Goal: Task Accomplishment & Management: Manage account settings

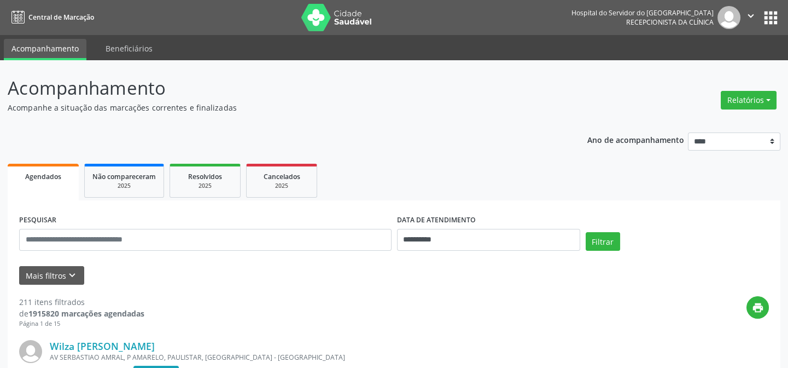
scroll to position [99, 0]
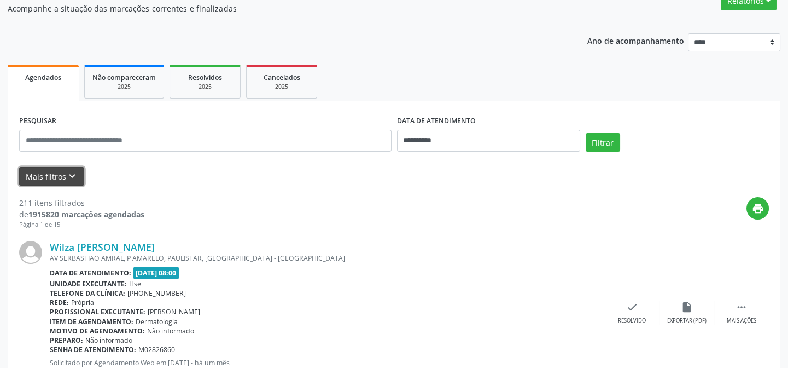
click at [44, 174] on button "Mais filtros keyboard_arrow_down" at bounding box center [51, 176] width 65 height 19
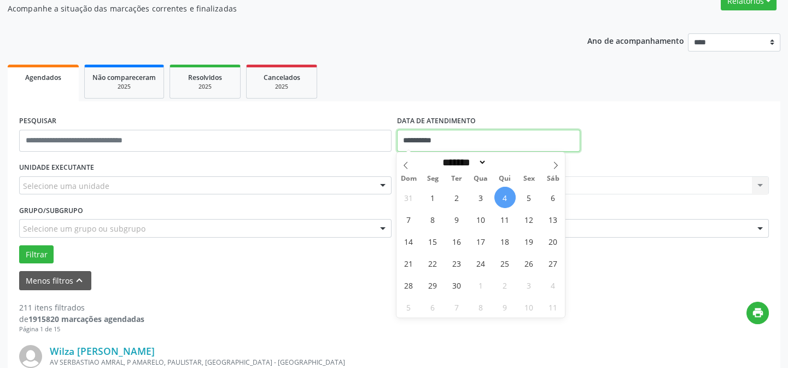
click at [408, 142] on input "**********" at bounding box center [488, 141] width 183 height 22
click at [499, 197] on span "4" at bounding box center [504, 196] width 21 height 21
type input "**********"
click at [504, 195] on span "4" at bounding box center [504, 196] width 21 height 21
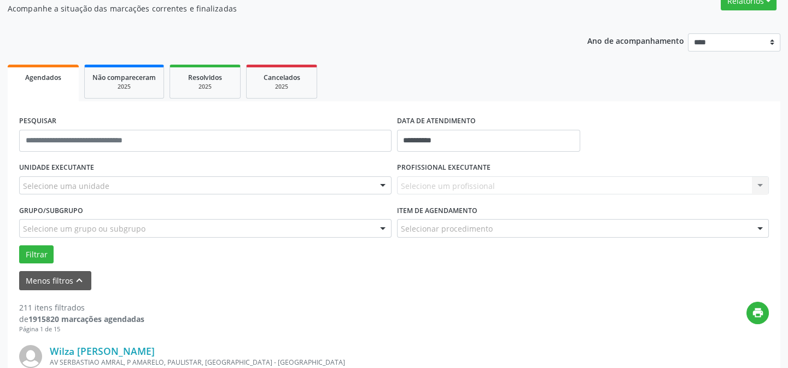
click at [504, 195] on div "PROFISSIONAL EXECUTANTE Selecione um profissional Nenhum resultado encontrado p…" at bounding box center [583, 180] width 378 height 43
click at [439, 184] on div "Selecione um profissional Nenhum resultado encontrado para: " " Não há nenhuma …" at bounding box center [583, 185] width 372 height 19
click at [440, 185] on div "Selecione um profissional Nenhum resultado encontrado para: " " Não há nenhuma …" at bounding box center [583, 185] width 372 height 19
click at [441, 185] on div "Selecione um profissional Nenhum resultado encontrado para: " " Não há nenhuma …" at bounding box center [583, 185] width 372 height 19
click at [412, 182] on div "Selecione um profissional Nenhum resultado encontrado para: " " Não há nenhuma …" at bounding box center [583, 185] width 372 height 19
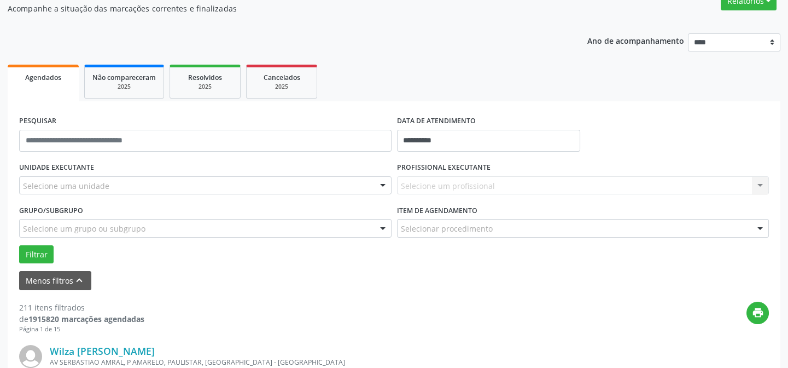
click at [410, 184] on div "Selecione um profissional Nenhum resultado encontrado para: " " Não há nenhuma …" at bounding box center [583, 185] width 372 height 19
drag, startPoint x: 405, startPoint y: 181, endPoint x: 411, endPoint y: 183, distance: 6.2
click at [411, 183] on div "Selecione um profissional Nenhum resultado encontrado para: " " Não há nenhuma …" at bounding box center [583, 185] width 372 height 19
click at [504, 182] on div "Selecione um profissional Nenhum resultado encontrado para: " " Não há nenhuma …" at bounding box center [583, 185] width 372 height 19
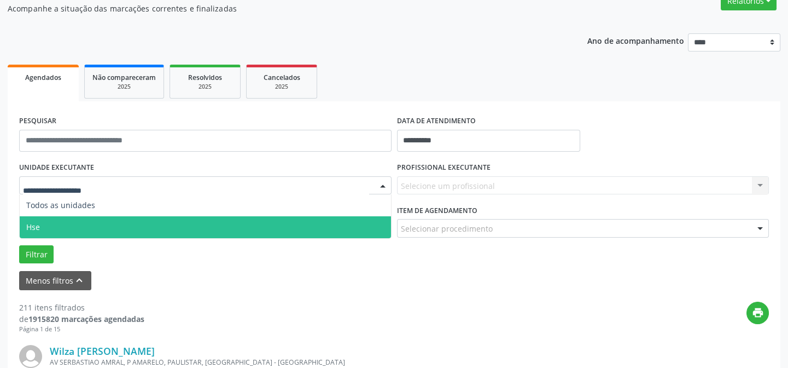
click at [38, 225] on span "Hse" at bounding box center [33, 226] width 14 height 10
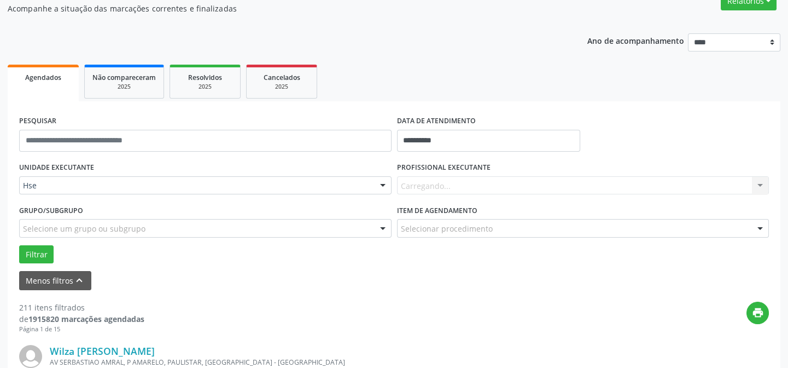
click at [38, 226] on div "UNIDADE EXECUTANTE Hse Todos as unidades Hse Nenhum resultado encontrado para: …" at bounding box center [393, 211] width 755 height 104
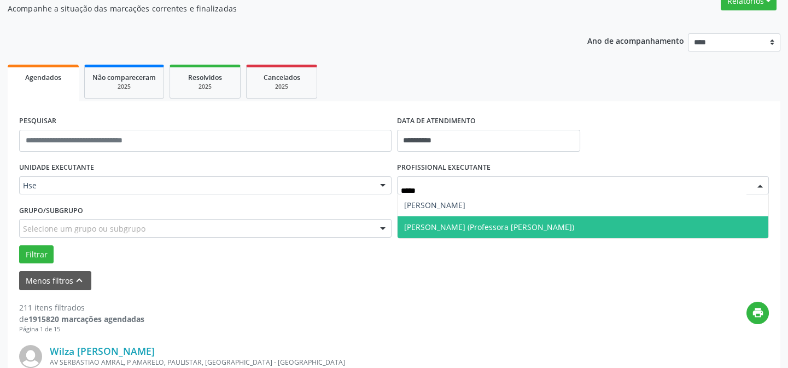
scroll to position [0, 0]
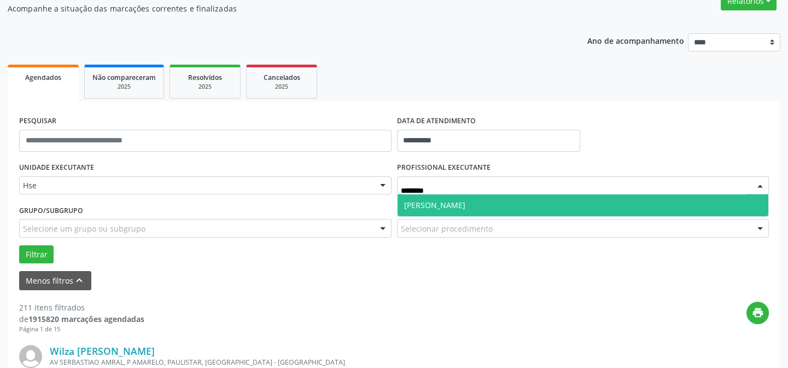
type input "*********"
click at [465, 202] on span "[PERSON_NAME]" at bounding box center [434, 205] width 61 height 10
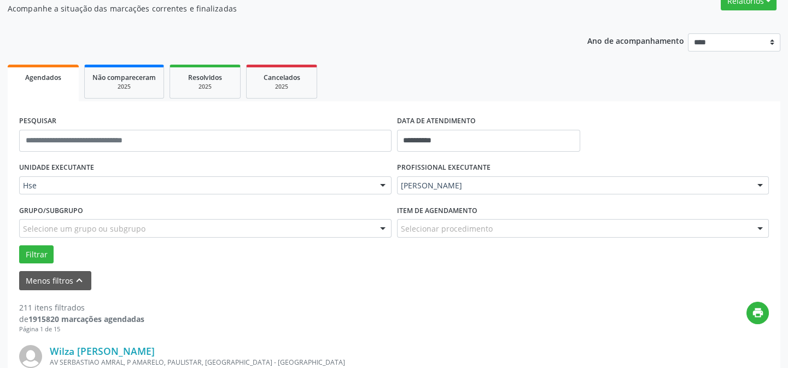
scroll to position [149, 0]
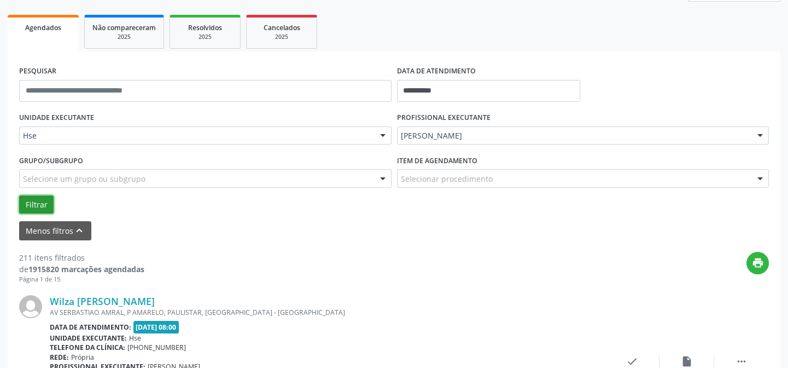
click at [40, 202] on button "Filtrar" at bounding box center [36, 204] width 34 height 19
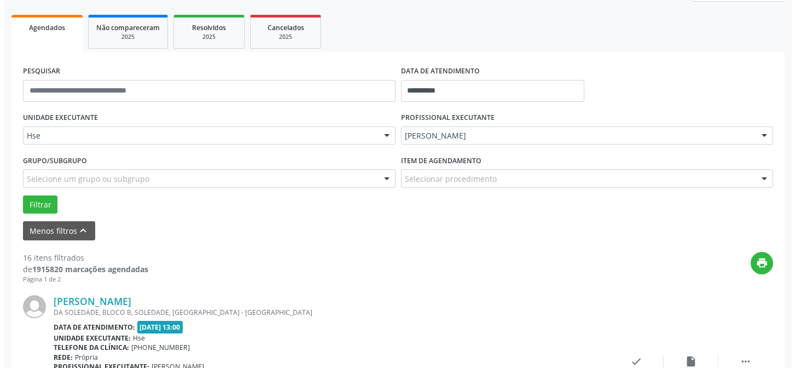
scroll to position [298, 0]
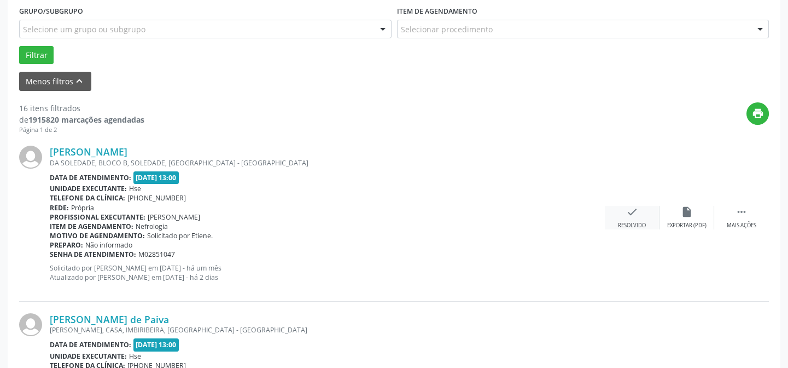
click at [636, 218] on div "check Resolvido" at bounding box center [632, 218] width 55 height 24
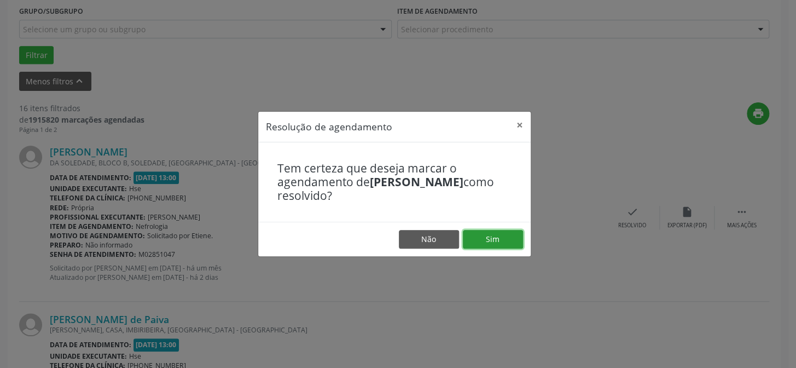
click at [500, 235] on button "Sim" at bounding box center [493, 239] width 60 height 19
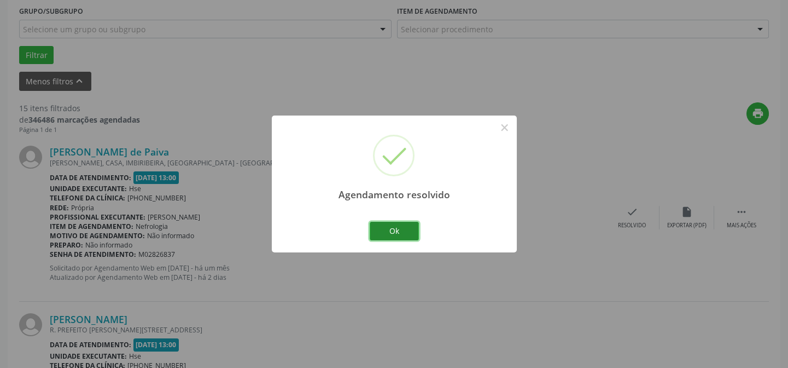
click at [398, 232] on button "Ok" at bounding box center [394, 230] width 49 height 19
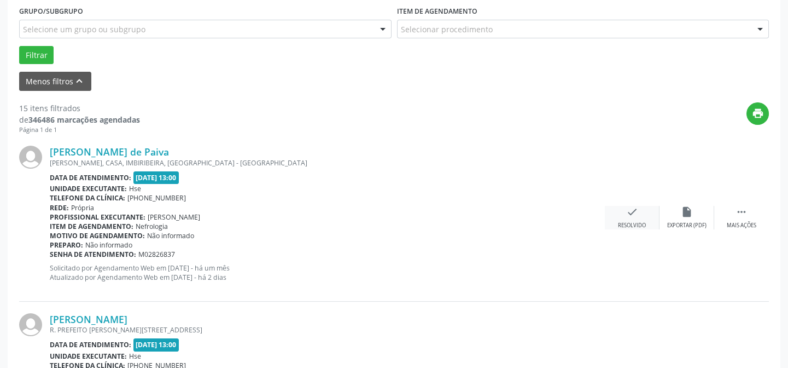
click at [631, 211] on icon "check" at bounding box center [632, 212] width 12 height 12
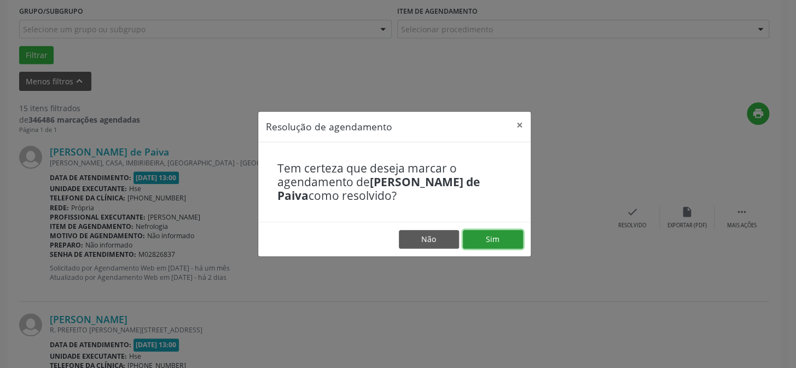
click at [493, 237] on button "Sim" at bounding box center [493, 239] width 60 height 19
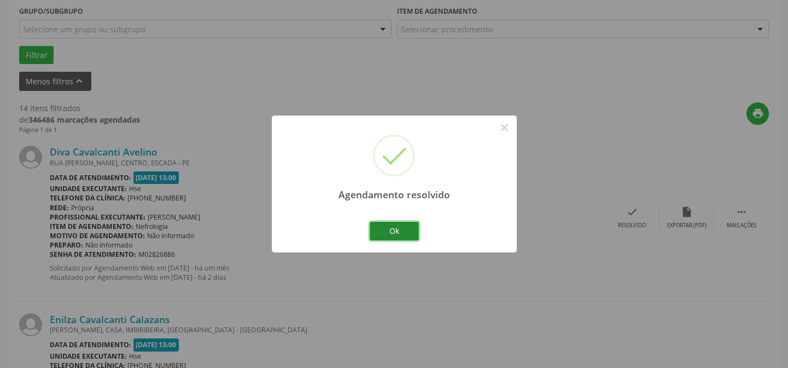
click at [403, 229] on button "Ok" at bounding box center [394, 230] width 49 height 19
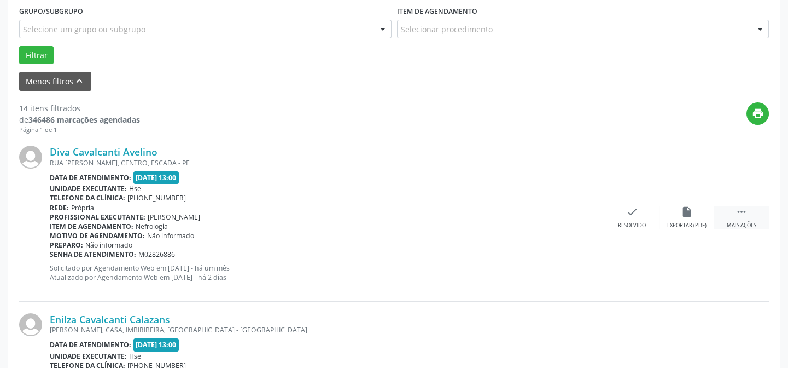
click at [738, 213] on icon "" at bounding box center [742, 212] width 12 height 12
click at [683, 214] on icon "alarm_off" at bounding box center [687, 212] width 12 height 12
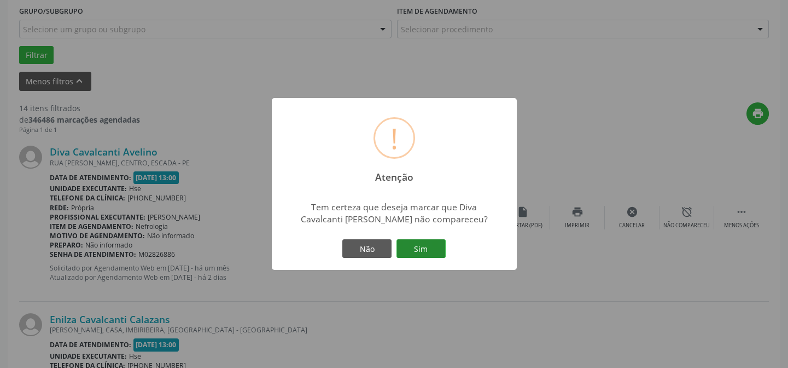
click at [424, 247] on button "Sim" at bounding box center [420, 248] width 49 height 19
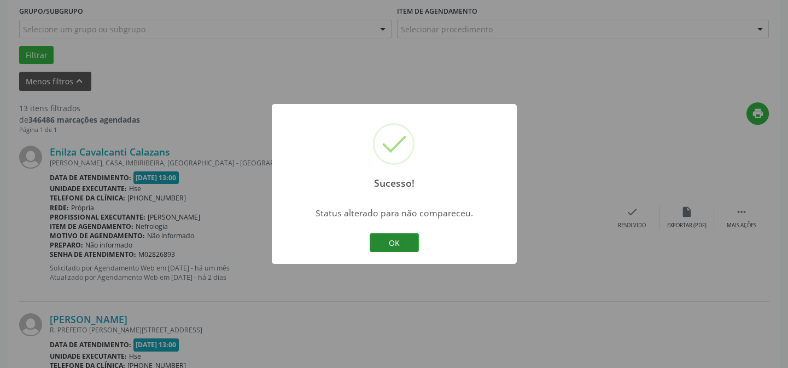
click at [396, 243] on button "OK" at bounding box center [394, 242] width 49 height 19
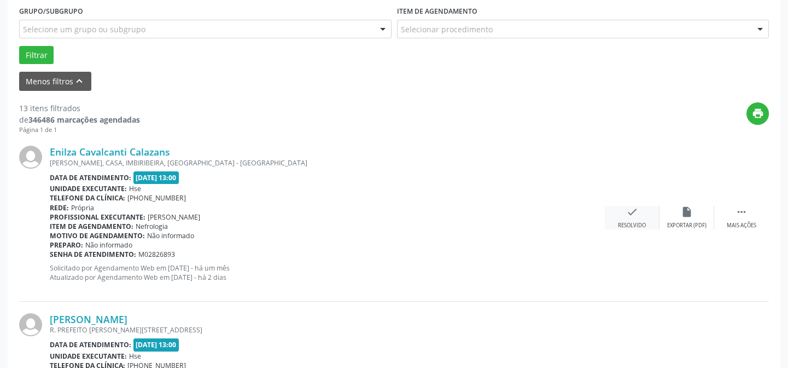
click at [633, 219] on div "check Resolvido" at bounding box center [632, 218] width 55 height 24
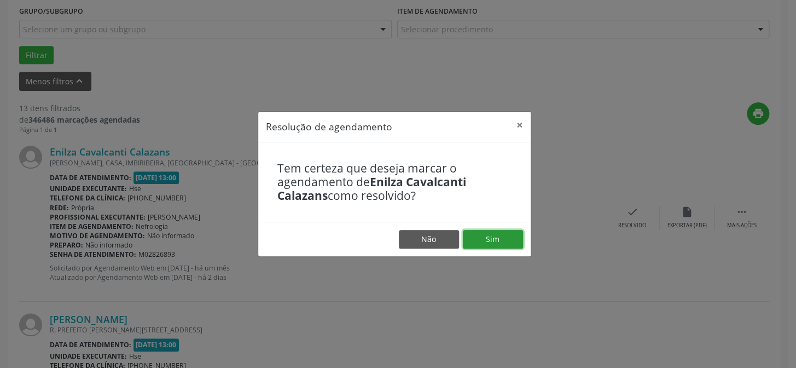
click at [500, 235] on button "Sim" at bounding box center [493, 239] width 60 height 19
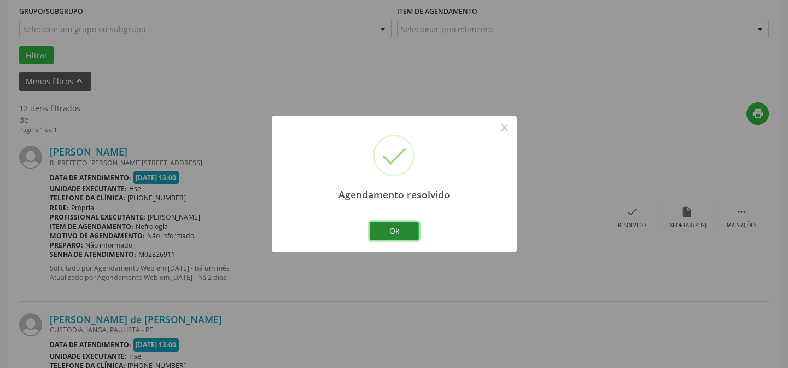
click at [394, 230] on button "Ok" at bounding box center [394, 230] width 49 height 19
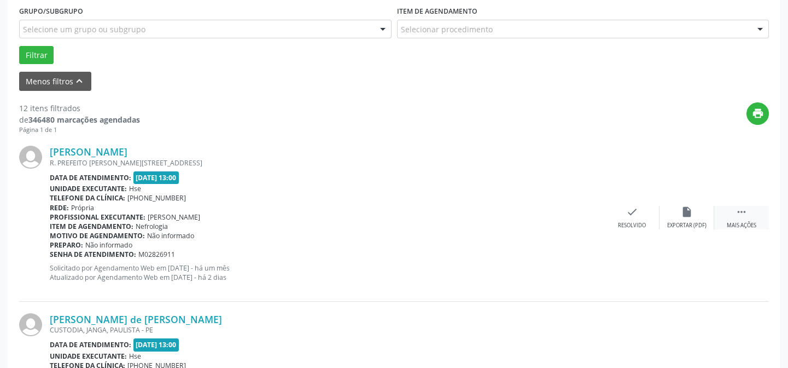
click at [746, 214] on icon "" at bounding box center [742, 212] width 12 height 12
click at [686, 213] on icon "alarm_off" at bounding box center [687, 212] width 12 height 12
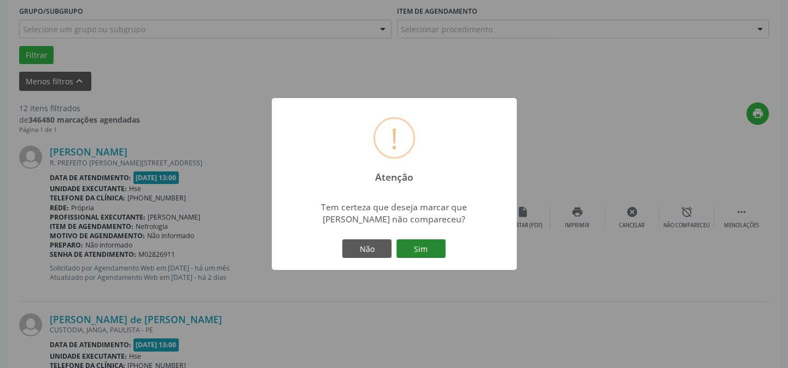
drag, startPoint x: 416, startPoint y: 248, endPoint x: 426, endPoint y: 245, distance: 10.4
click at [424, 246] on button "Sim" at bounding box center [420, 248] width 49 height 19
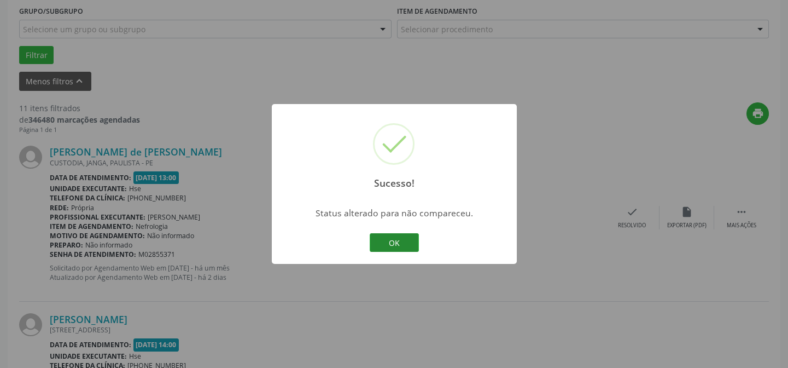
click at [389, 243] on button "OK" at bounding box center [394, 242] width 49 height 19
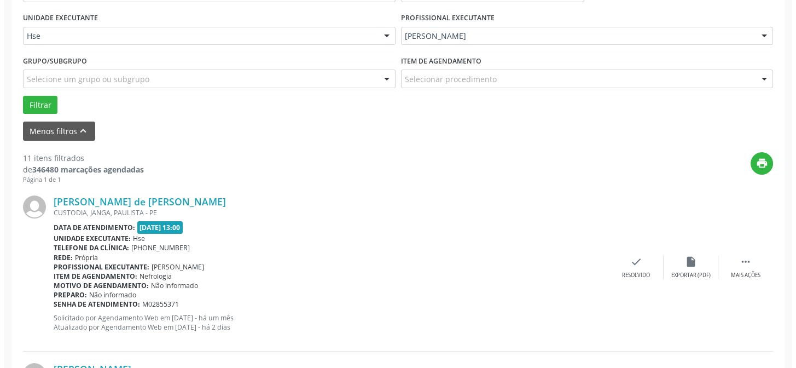
scroll to position [348, 0]
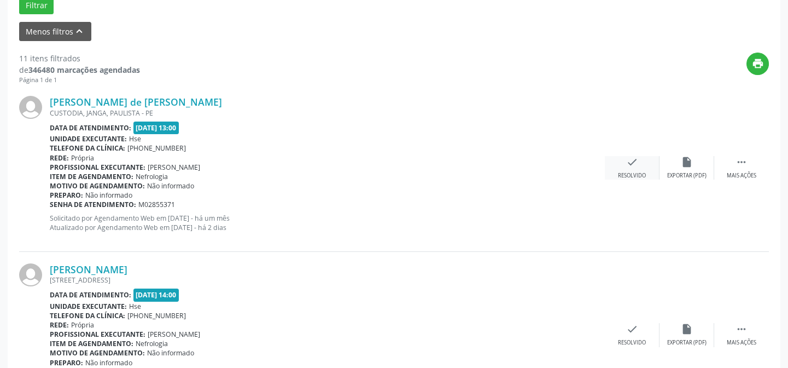
click at [629, 167] on div "check Resolvido" at bounding box center [632, 168] width 55 height 24
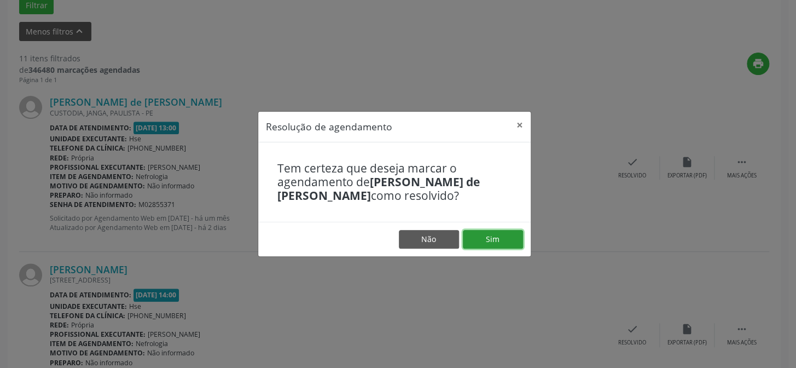
click at [503, 237] on button "Sim" at bounding box center [493, 239] width 60 height 19
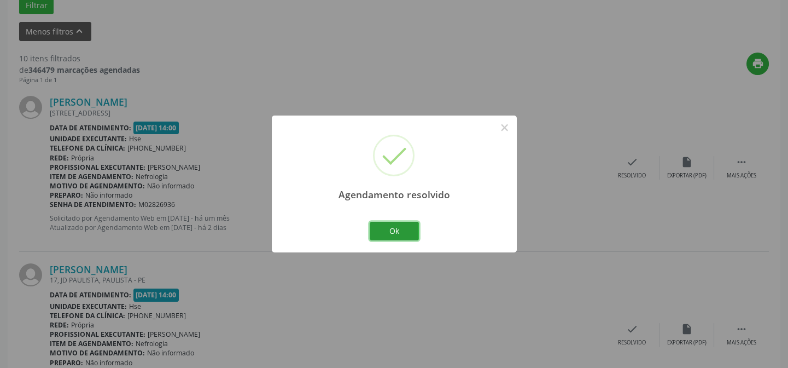
click at [388, 229] on button "Ok" at bounding box center [394, 230] width 49 height 19
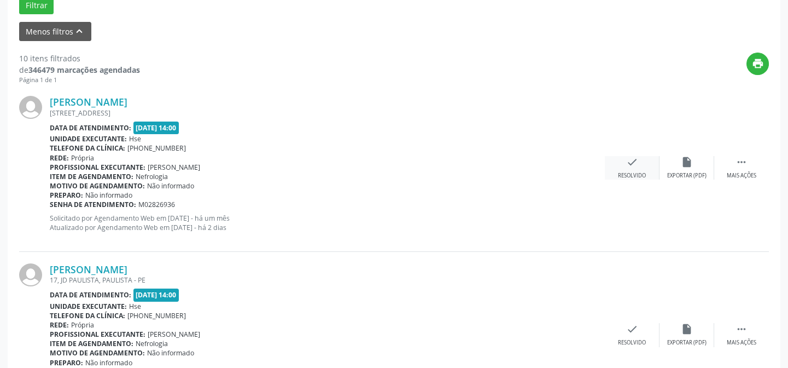
click at [628, 168] on div "check Resolvido" at bounding box center [632, 168] width 55 height 24
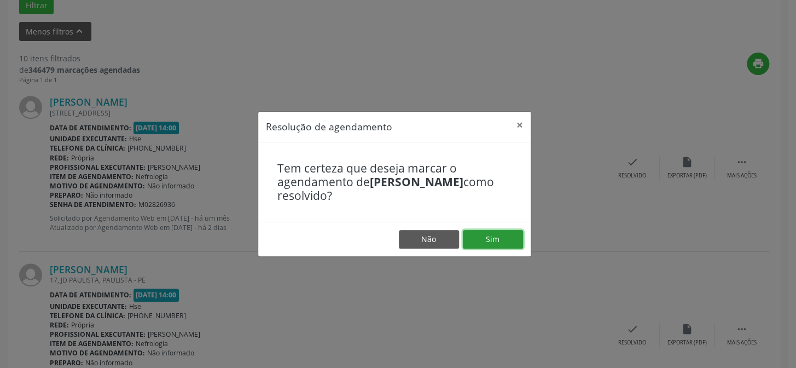
click at [495, 239] on button "Sim" at bounding box center [493, 239] width 60 height 19
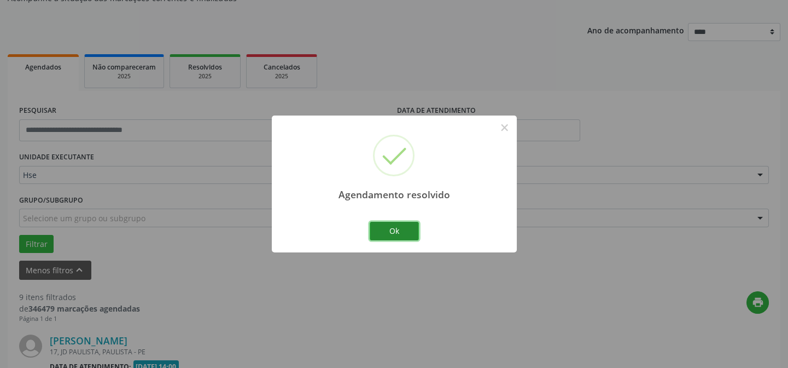
click at [397, 226] on button "Ok" at bounding box center [394, 230] width 49 height 19
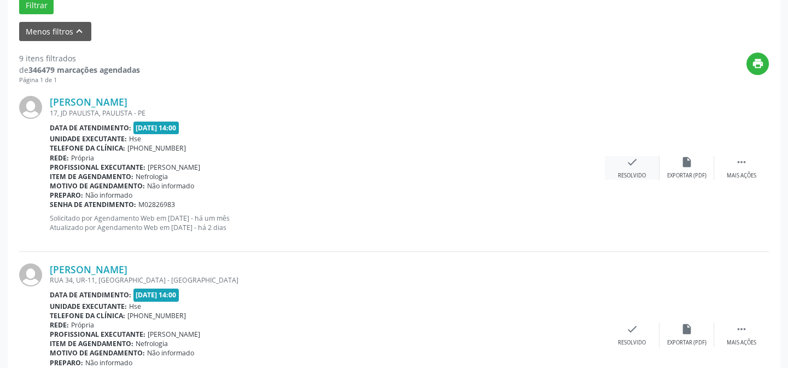
click at [629, 164] on icon "check" at bounding box center [632, 162] width 12 height 12
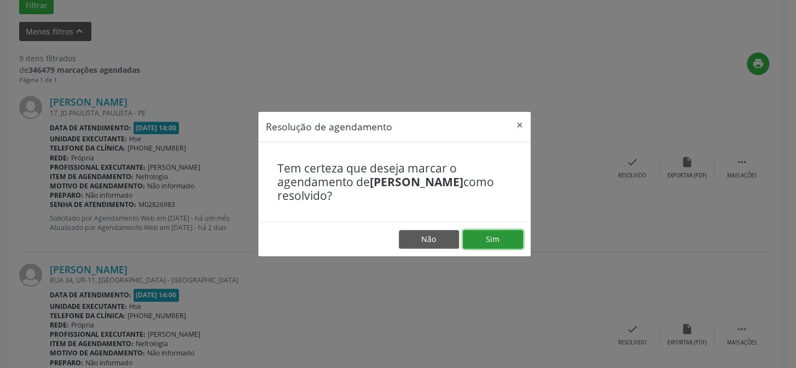
click at [488, 235] on button "Sim" at bounding box center [493, 239] width 60 height 19
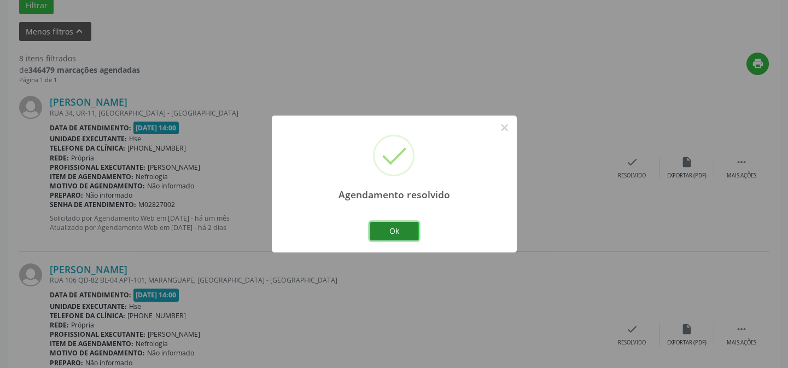
click at [397, 230] on button "Ok" at bounding box center [394, 230] width 49 height 19
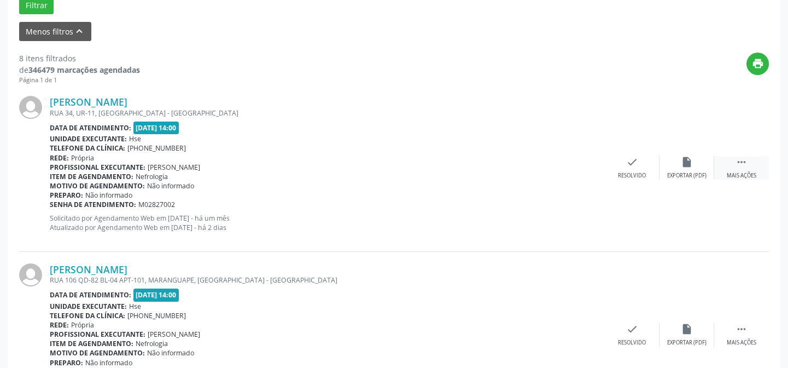
click at [744, 166] on icon "" at bounding box center [742, 162] width 12 height 12
click at [680, 164] on div "alarm_off Não compareceu" at bounding box center [687, 168] width 55 height 24
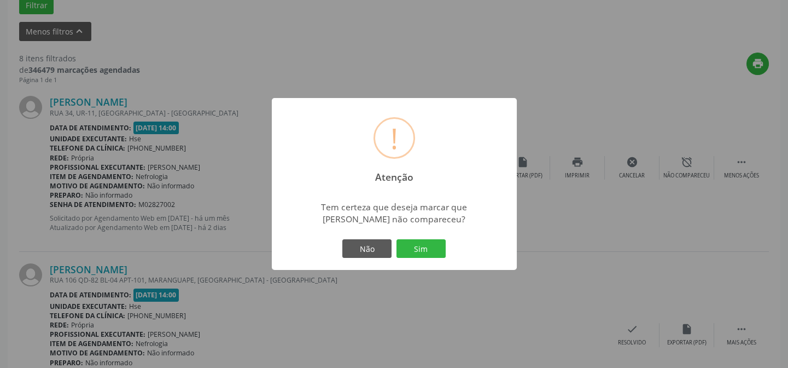
click at [423, 241] on button "Sim" at bounding box center [420, 248] width 49 height 19
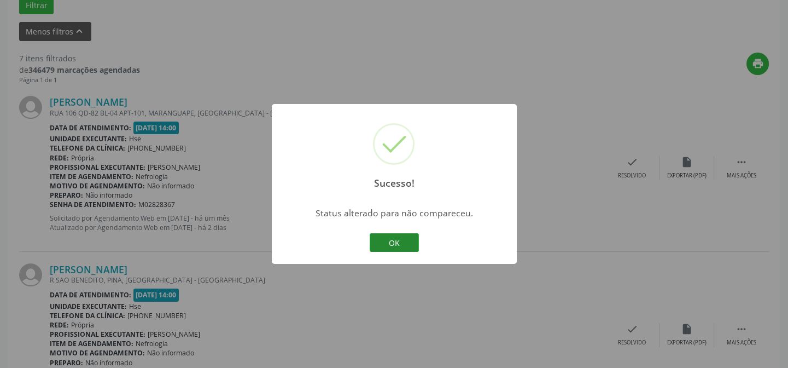
drag, startPoint x: 396, startPoint y: 237, endPoint x: 416, endPoint y: 235, distance: 19.9
click at [401, 237] on button "OK" at bounding box center [394, 242] width 49 height 19
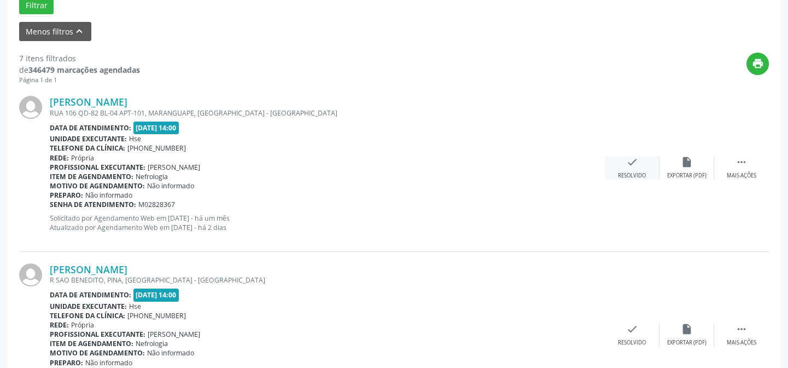
click at [631, 172] on div "Resolvido" at bounding box center [632, 176] width 28 height 8
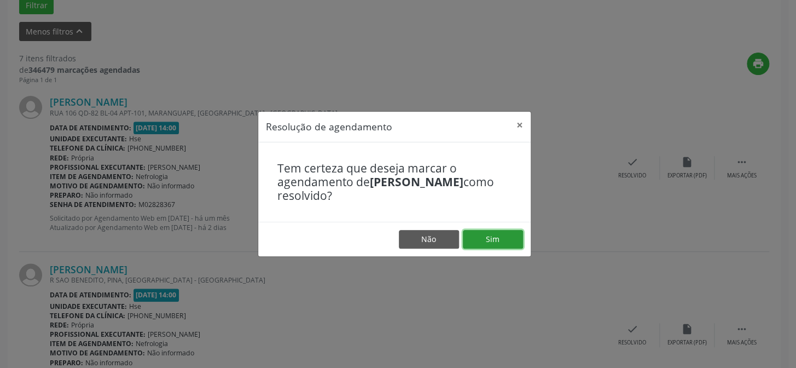
click at [497, 240] on button "Sim" at bounding box center [493, 239] width 60 height 19
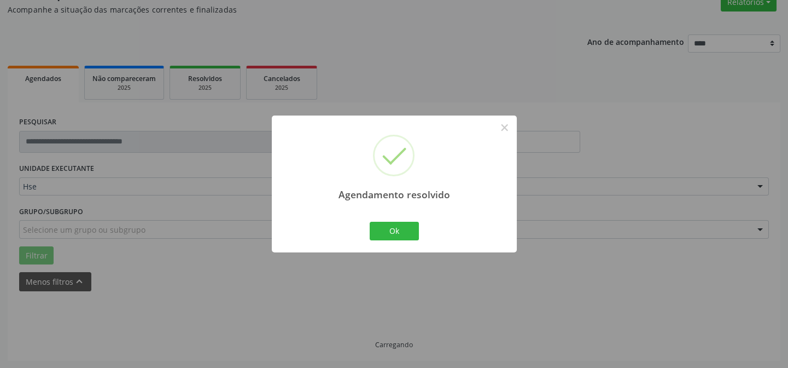
click at [489, 238] on div "Agendamento resolvido × Ok Cancel" at bounding box center [394, 184] width 788 height 368
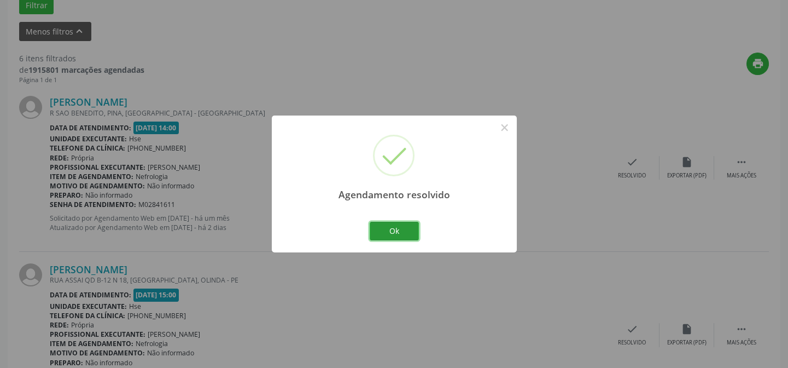
drag, startPoint x: 404, startPoint y: 230, endPoint x: 447, endPoint y: 226, distance: 42.8
click at [410, 229] on button "Ok" at bounding box center [394, 230] width 49 height 19
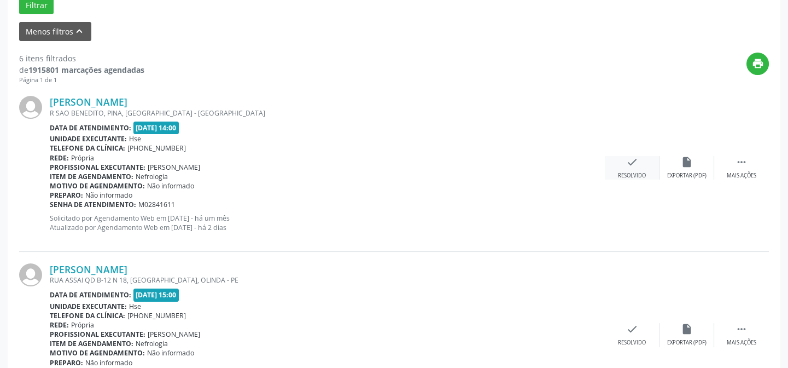
click at [627, 173] on div "Resolvido" at bounding box center [632, 176] width 28 height 8
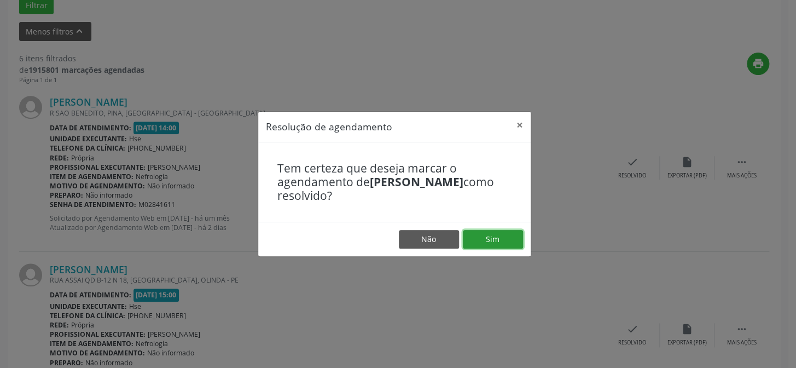
click at [493, 236] on button "Sim" at bounding box center [493, 239] width 60 height 19
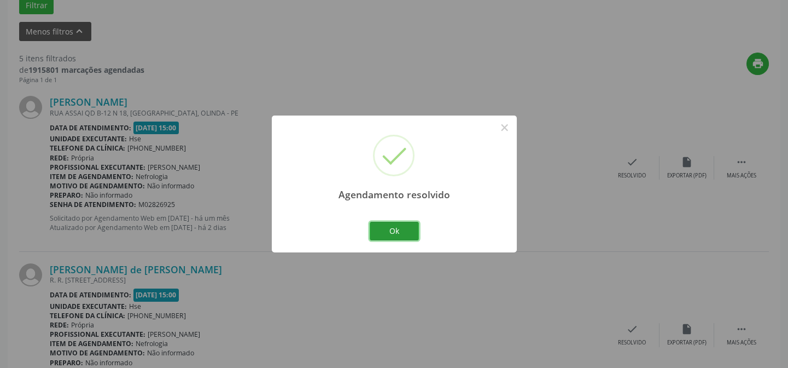
drag, startPoint x: 388, startPoint y: 229, endPoint x: 446, endPoint y: 223, distance: 58.3
click at [412, 228] on button "Ok" at bounding box center [394, 230] width 49 height 19
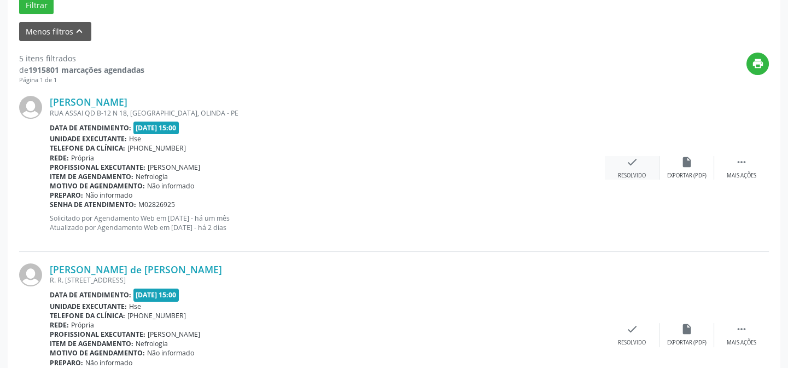
click at [633, 166] on icon "check" at bounding box center [632, 162] width 12 height 12
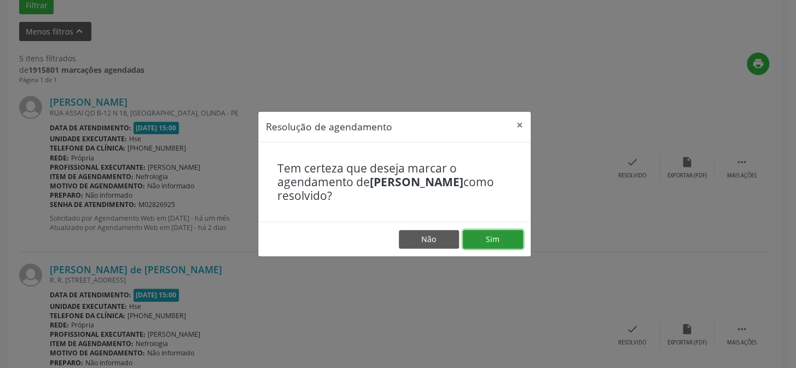
click at [488, 240] on button "Sim" at bounding box center [493, 239] width 60 height 19
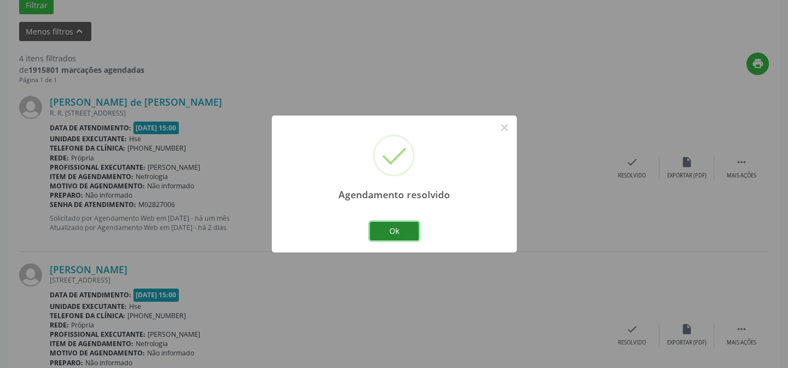
click at [394, 226] on button "Ok" at bounding box center [394, 230] width 49 height 19
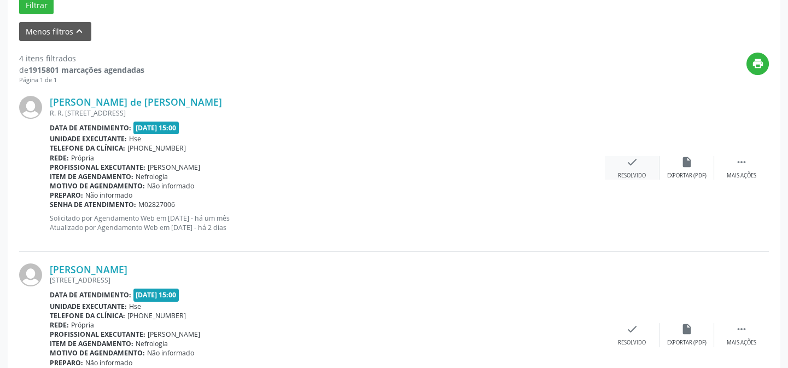
click at [629, 167] on div "check Resolvido" at bounding box center [632, 168] width 55 height 24
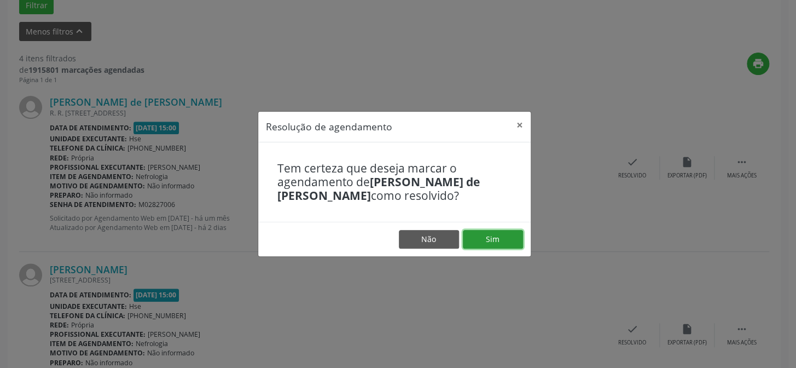
click at [493, 236] on button "Sim" at bounding box center [493, 239] width 60 height 19
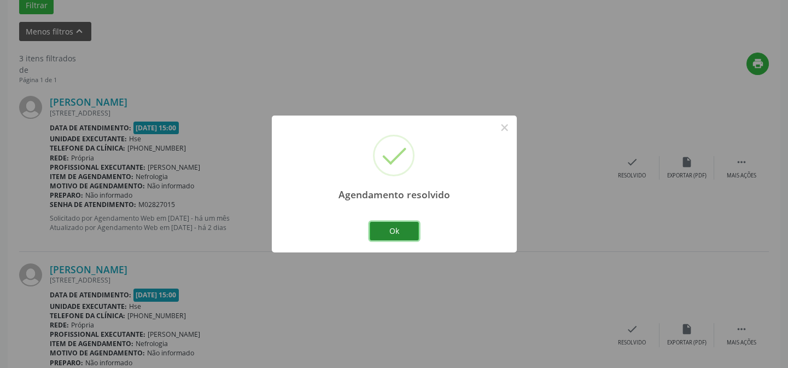
drag, startPoint x: 394, startPoint y: 225, endPoint x: 411, endPoint y: 221, distance: 17.3
click at [394, 226] on button "Ok" at bounding box center [394, 230] width 49 height 19
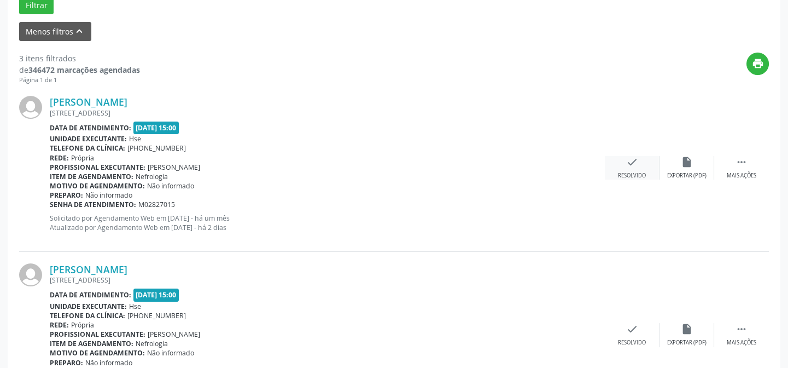
click at [635, 168] on div "check Resolvido" at bounding box center [632, 168] width 55 height 24
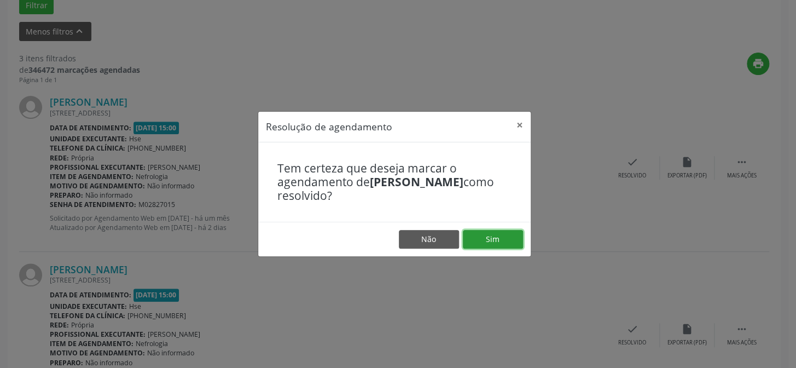
click at [498, 236] on button "Sim" at bounding box center [493, 239] width 60 height 19
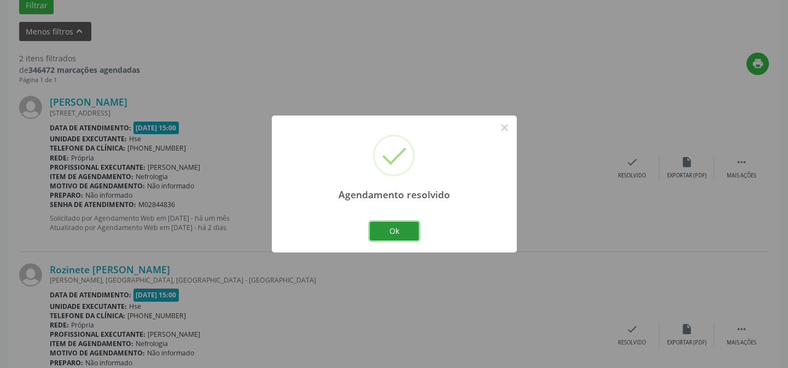
drag, startPoint x: 396, startPoint y: 228, endPoint x: 405, endPoint y: 224, distance: 9.3
click at [397, 228] on button "Ok" at bounding box center [394, 230] width 49 height 19
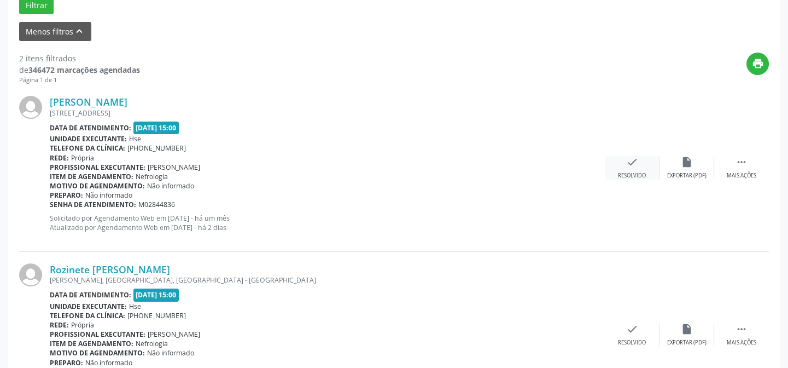
click at [629, 165] on icon "check" at bounding box center [632, 162] width 12 height 12
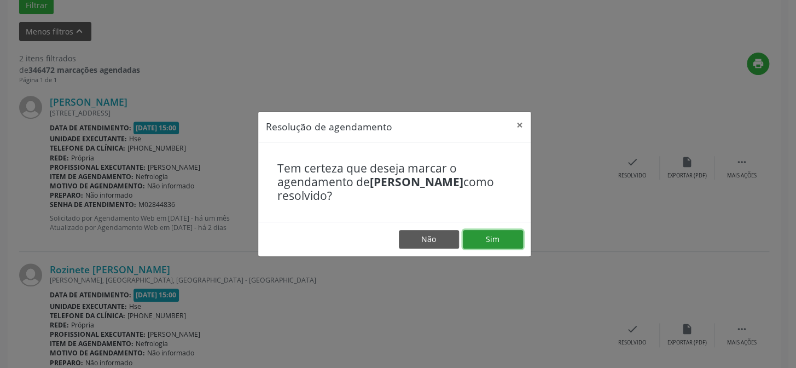
click at [492, 236] on button "Sim" at bounding box center [493, 239] width 60 height 19
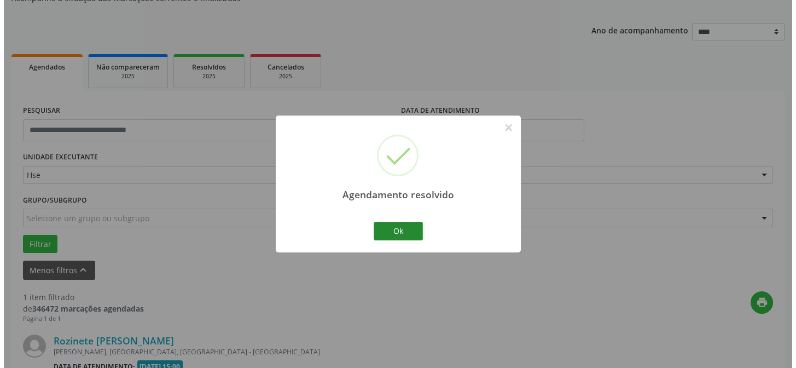
scroll to position [250, 0]
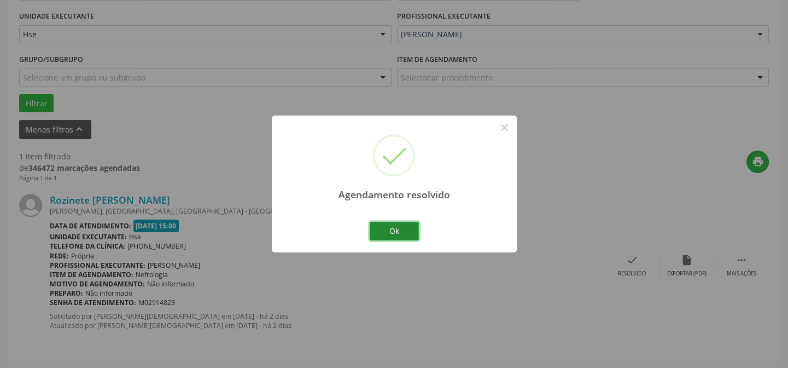
drag, startPoint x: 393, startPoint y: 226, endPoint x: 405, endPoint y: 226, distance: 11.5
click at [396, 226] on button "Ok" at bounding box center [394, 230] width 49 height 19
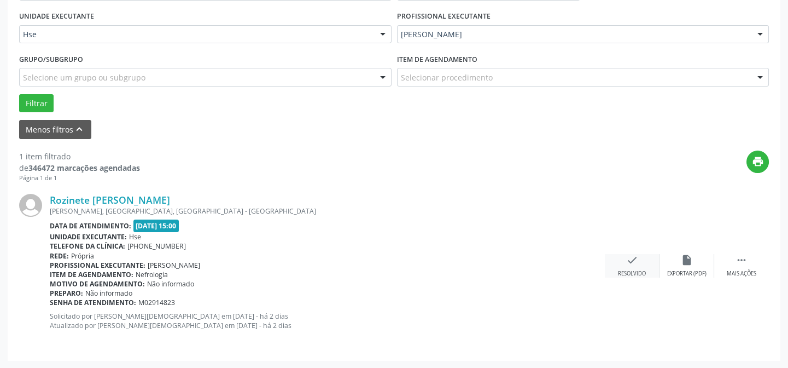
click at [635, 265] on div "check Resolvido" at bounding box center [632, 266] width 55 height 24
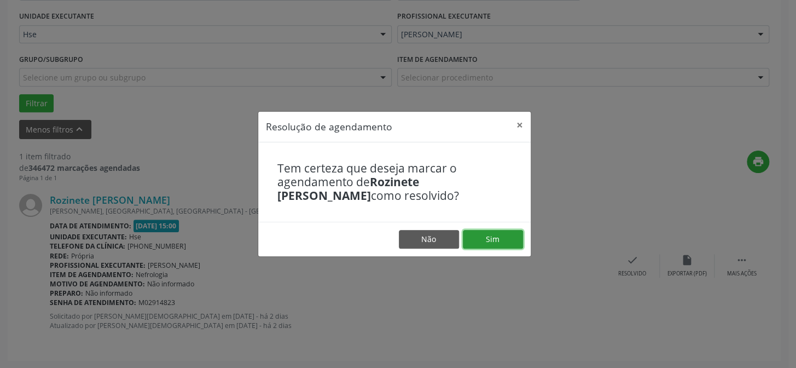
drag, startPoint x: 494, startPoint y: 237, endPoint x: 525, endPoint y: 234, distance: 30.8
click at [497, 235] on button "Sim" at bounding box center [493, 239] width 60 height 19
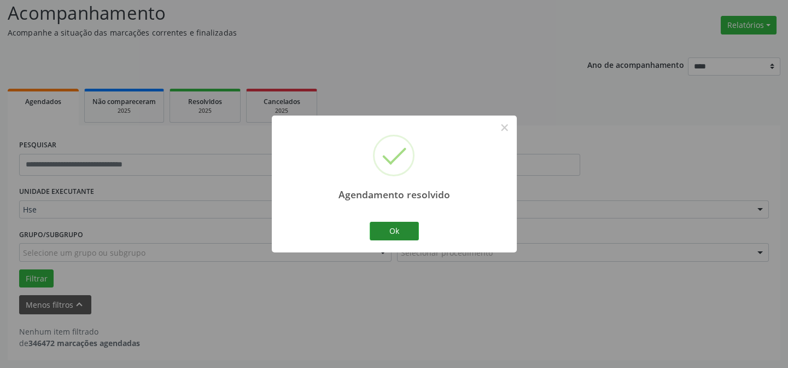
scroll to position [74, 0]
drag, startPoint x: 401, startPoint y: 228, endPoint x: 510, endPoint y: 229, distance: 108.3
click at [413, 228] on button "Ok" at bounding box center [394, 230] width 49 height 19
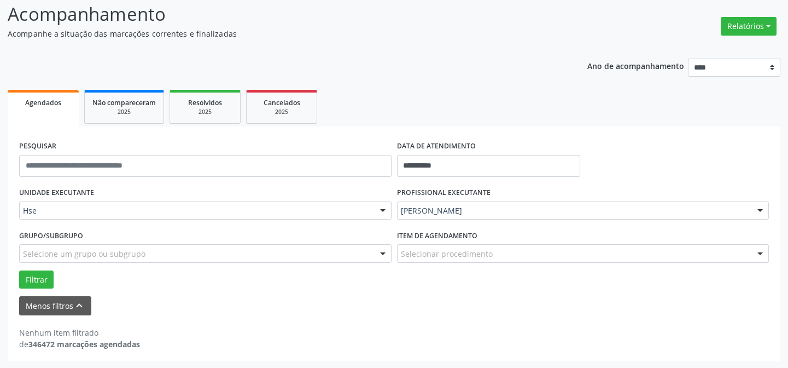
scroll to position [0, 0]
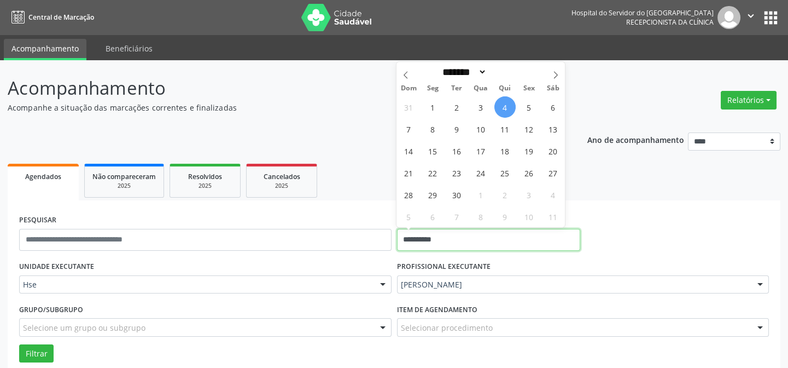
click at [410, 238] on input "**********" at bounding box center [488, 240] width 183 height 22
click at [506, 104] on span "4" at bounding box center [504, 106] width 21 height 21
type input "**********"
click at [505, 106] on span "4" at bounding box center [504, 106] width 21 height 21
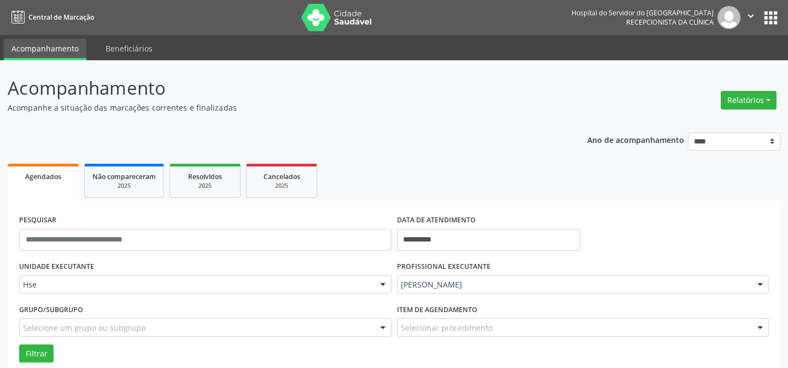
click at [506, 106] on p "Acompanhe a situação das marcações correntes e finalizadas" at bounding box center [278, 107] width 541 height 11
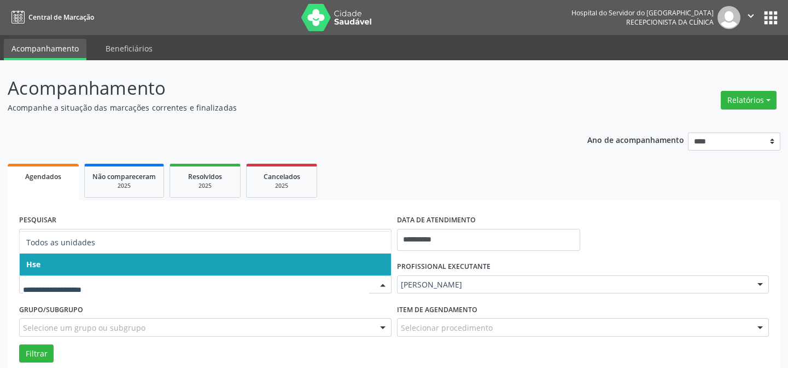
click at [57, 263] on span "Hse" at bounding box center [205, 264] width 371 height 22
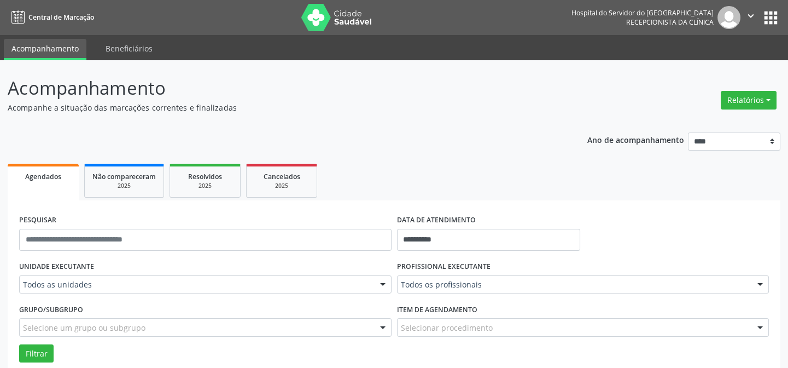
click at [58, 262] on div "UNIDADE EXECUTANTE Todos as unidades Todos as unidades Hse Nenhum resultado enc…" at bounding box center [205, 279] width 378 height 43
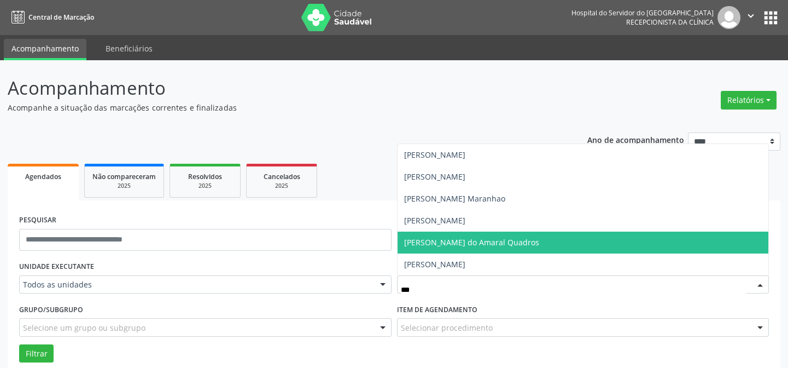
type input "****"
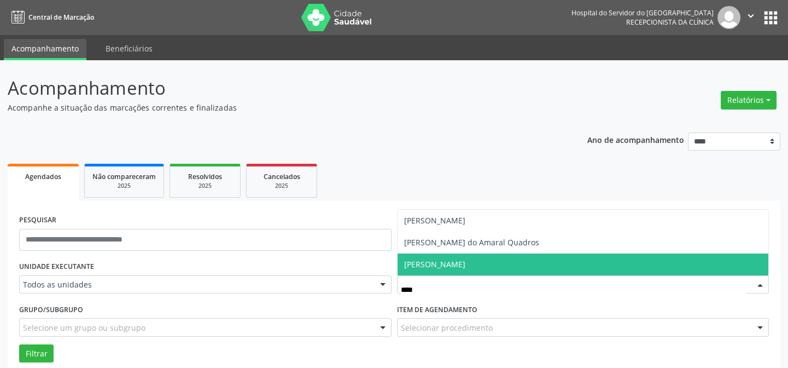
click at [465, 259] on span "[PERSON_NAME]" at bounding box center [434, 264] width 61 height 10
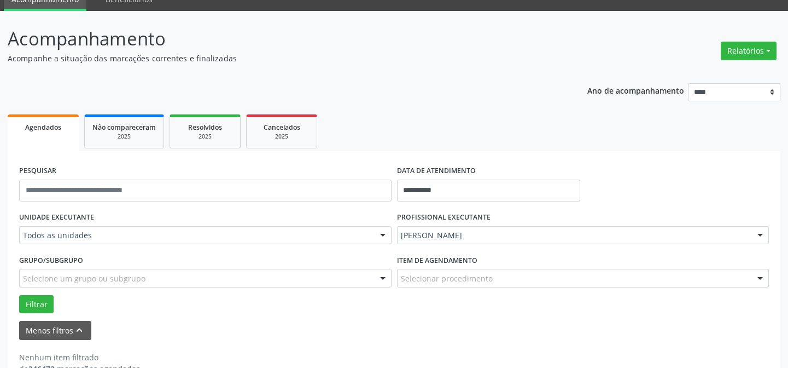
scroll to position [74, 0]
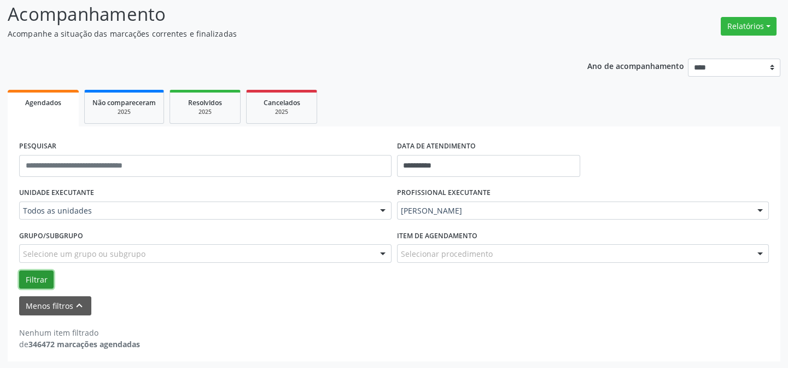
click at [35, 276] on button "Filtrar" at bounding box center [36, 279] width 34 height 19
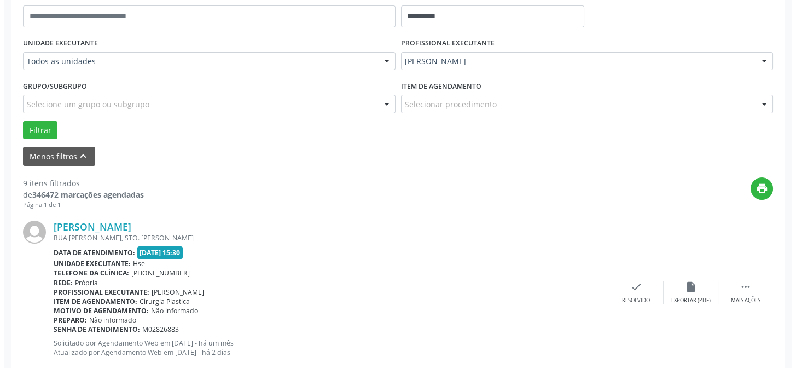
scroll to position [323, 0]
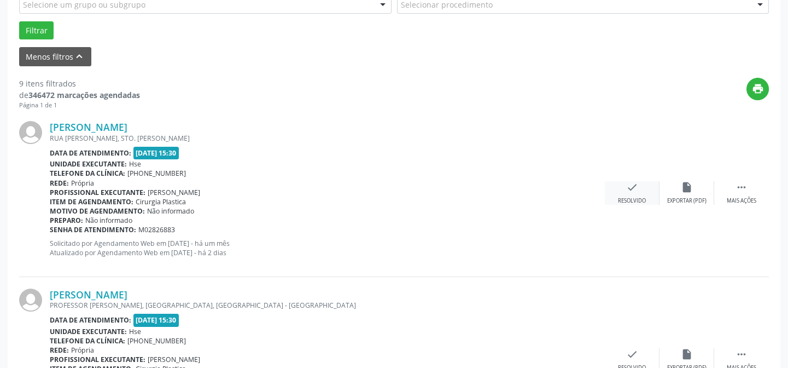
click at [629, 191] on icon "check" at bounding box center [632, 187] width 12 height 12
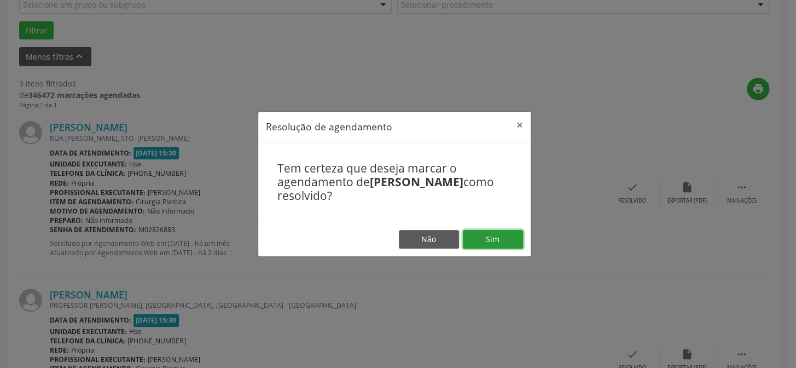
click at [493, 237] on button "Sim" at bounding box center [493, 239] width 60 height 19
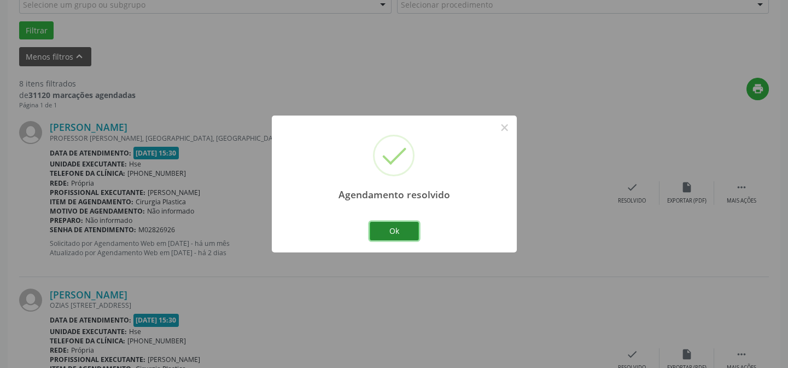
click at [406, 230] on button "Ok" at bounding box center [394, 230] width 49 height 19
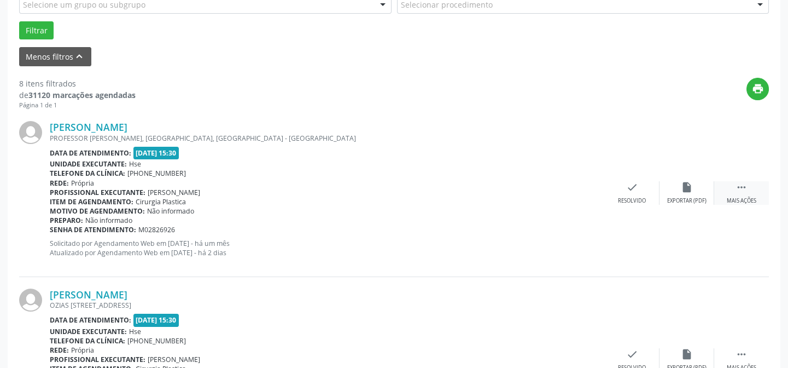
click at [749, 197] on div "Mais ações" at bounding box center [742, 201] width 30 height 8
click at [683, 189] on icon "alarm_off" at bounding box center [687, 187] width 12 height 12
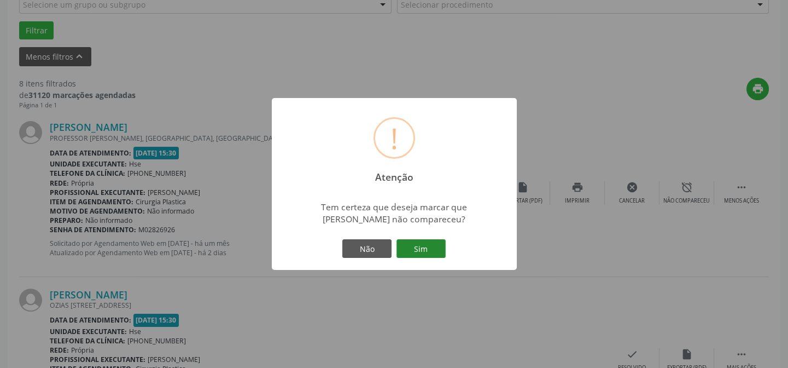
drag, startPoint x: 424, startPoint y: 248, endPoint x: 475, endPoint y: 235, distance: 52.4
click at [431, 247] on button "Sim" at bounding box center [420, 248] width 49 height 19
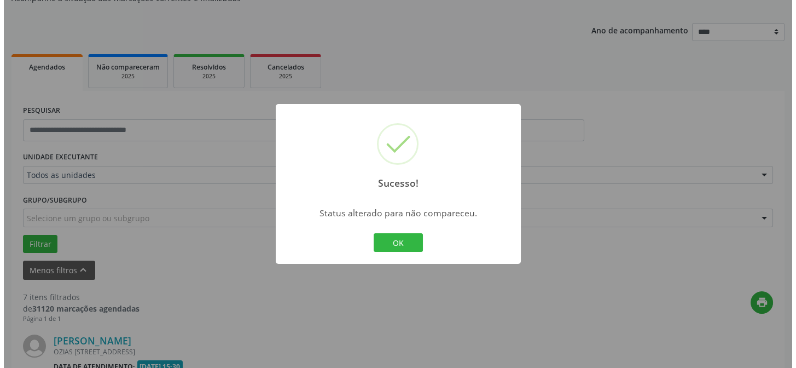
scroll to position [372, 0]
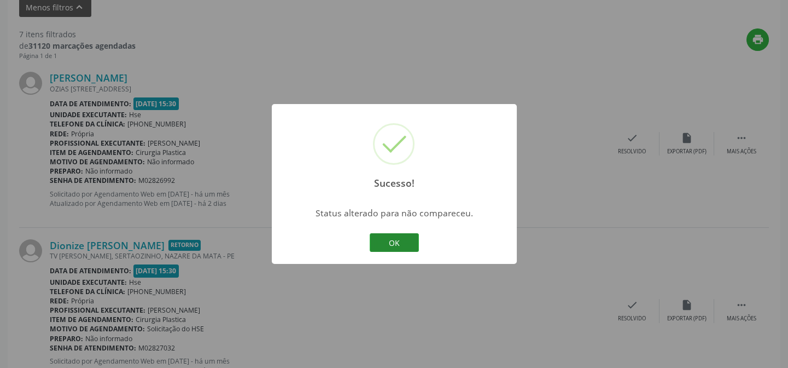
click at [396, 237] on button "OK" at bounding box center [394, 242] width 49 height 19
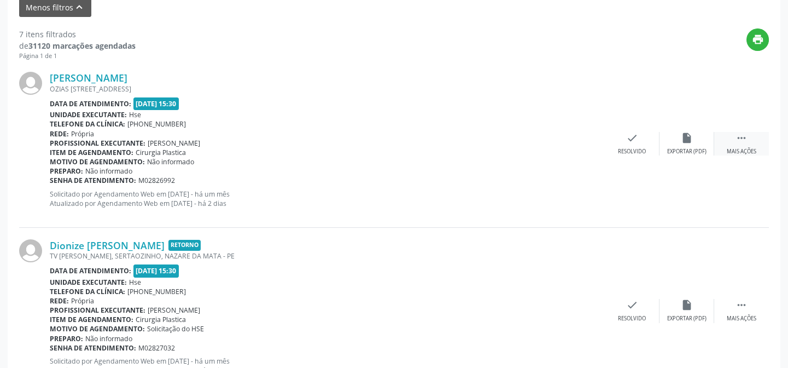
click at [743, 143] on div " Mais ações" at bounding box center [741, 144] width 55 height 24
click at [468, 142] on div "check Resolvido" at bounding box center [468, 144] width 55 height 24
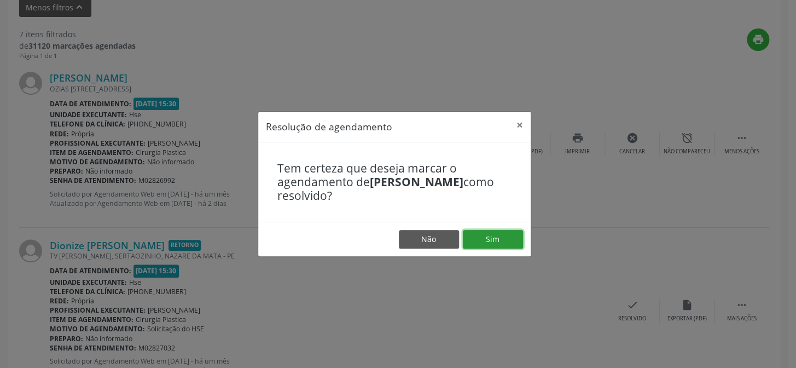
click at [497, 240] on button "Sim" at bounding box center [493, 239] width 60 height 19
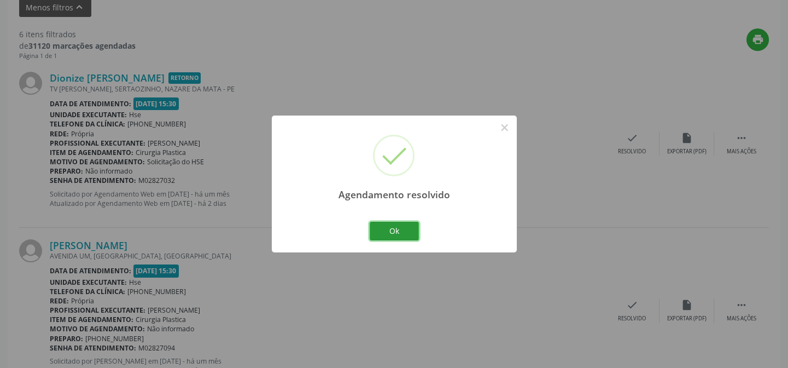
drag, startPoint x: 394, startPoint y: 228, endPoint x: 449, endPoint y: 228, distance: 54.7
click at [403, 228] on button "Ok" at bounding box center [394, 230] width 49 height 19
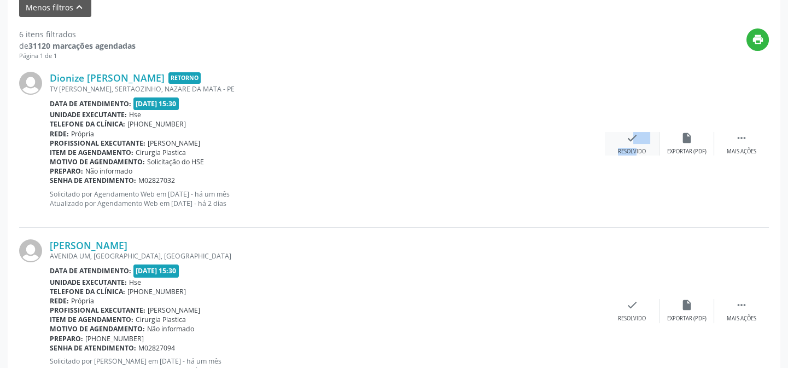
click at [629, 145] on div "check Resolvido" at bounding box center [632, 144] width 55 height 24
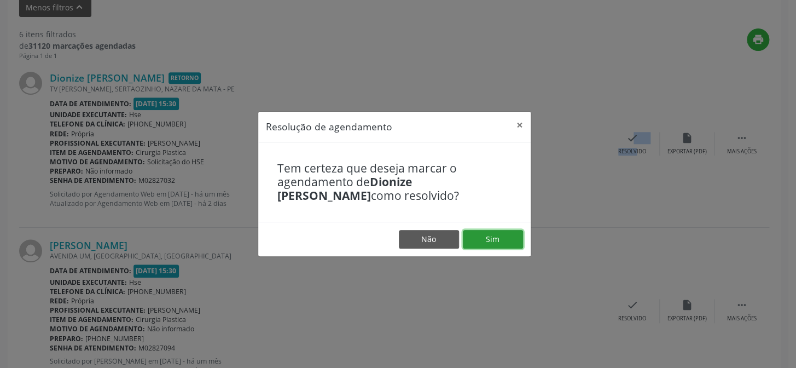
click at [499, 240] on button "Sim" at bounding box center [493, 239] width 60 height 19
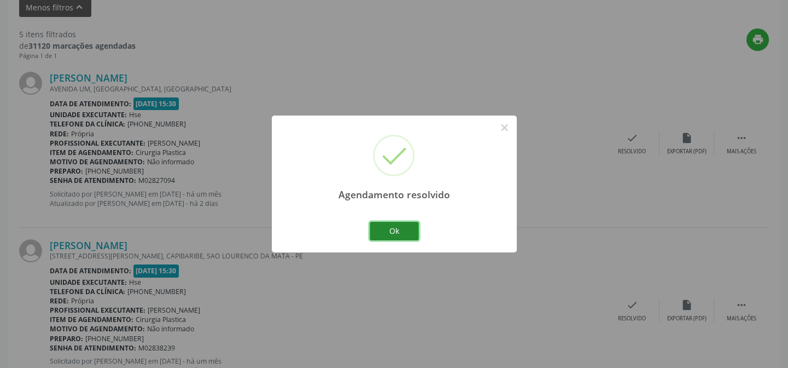
drag, startPoint x: 410, startPoint y: 226, endPoint x: 527, endPoint y: 221, distance: 117.7
click at [415, 226] on button "Ok" at bounding box center [394, 230] width 49 height 19
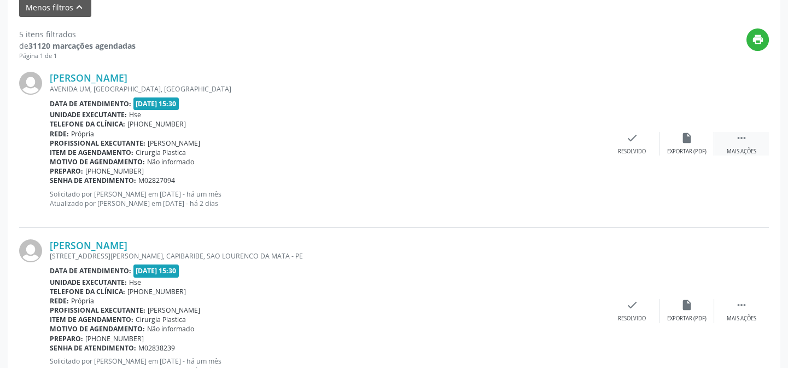
click at [746, 142] on icon "" at bounding box center [742, 138] width 12 height 12
click at [691, 137] on icon "alarm_off" at bounding box center [687, 138] width 12 height 12
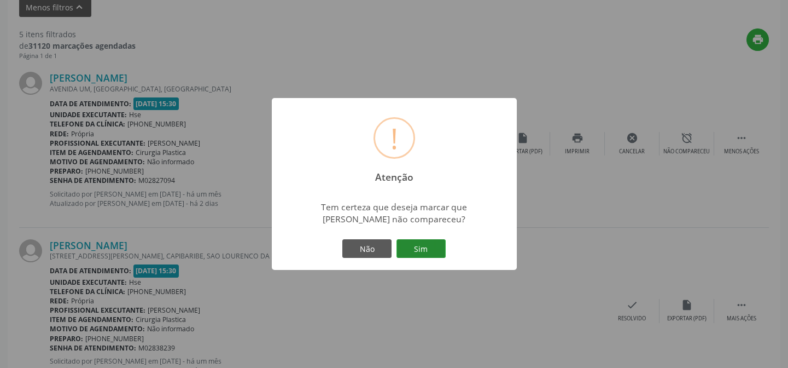
click at [424, 244] on button "Sim" at bounding box center [420, 248] width 49 height 19
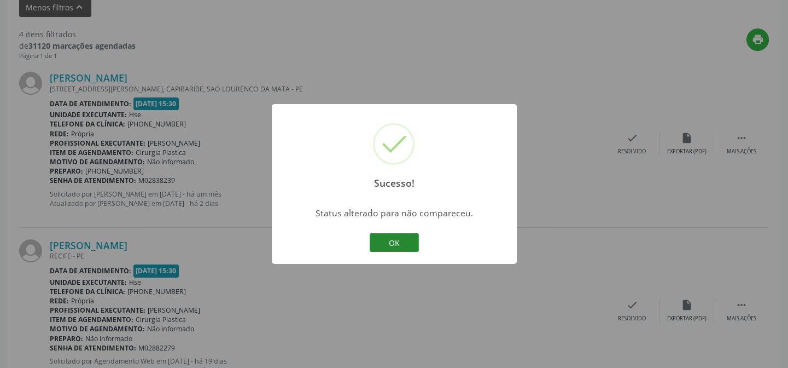
click at [398, 237] on button "OK" at bounding box center [394, 242] width 49 height 19
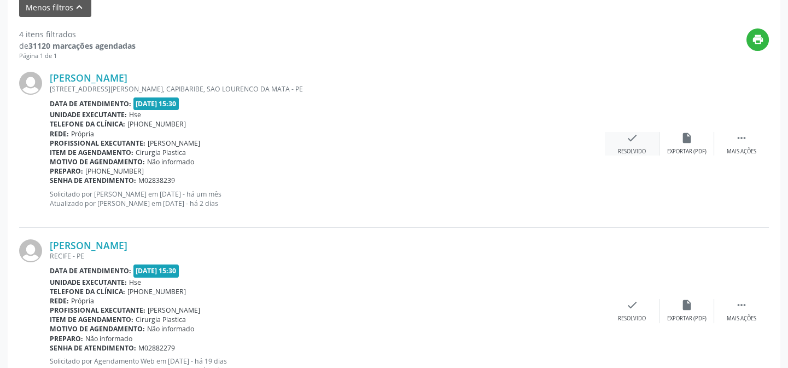
click at [637, 148] on div "Resolvido" at bounding box center [632, 152] width 28 height 8
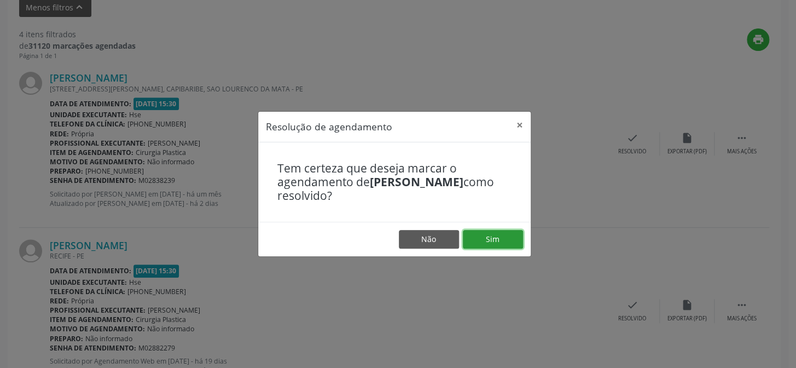
click at [500, 239] on button "Sim" at bounding box center [493, 239] width 60 height 19
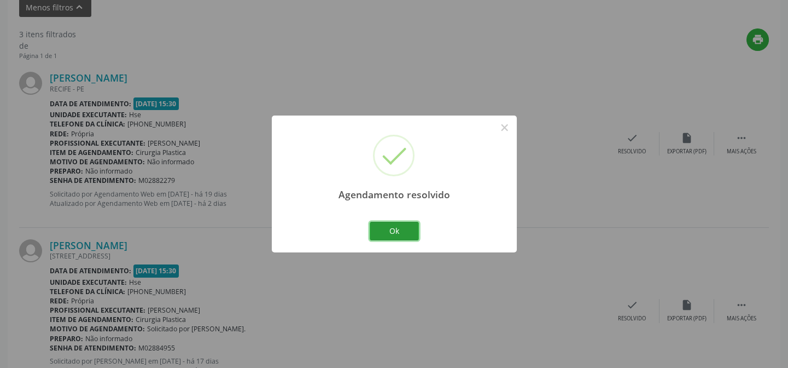
drag, startPoint x: 396, startPoint y: 230, endPoint x: 542, endPoint y: 205, distance: 147.7
click at [406, 230] on button "Ok" at bounding box center [394, 230] width 49 height 19
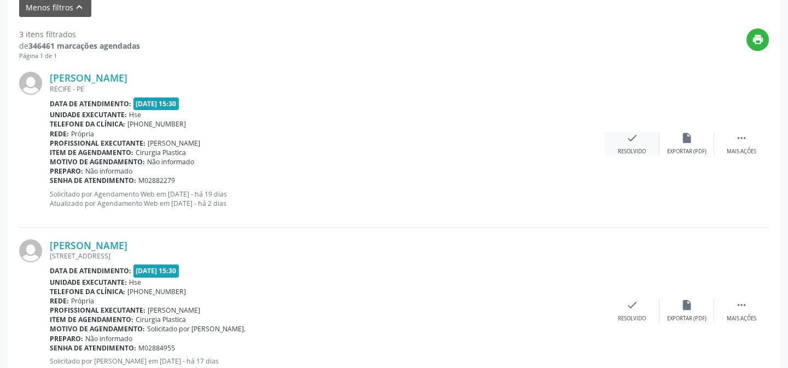
click at [635, 145] on div "check Resolvido" at bounding box center [632, 144] width 55 height 24
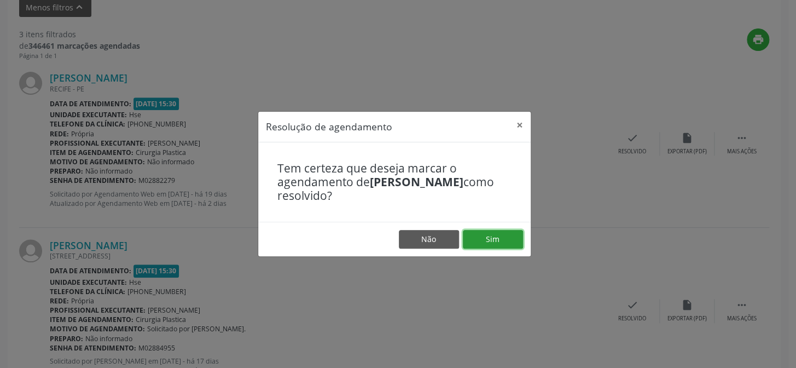
click at [494, 235] on button "Sim" at bounding box center [493, 239] width 60 height 19
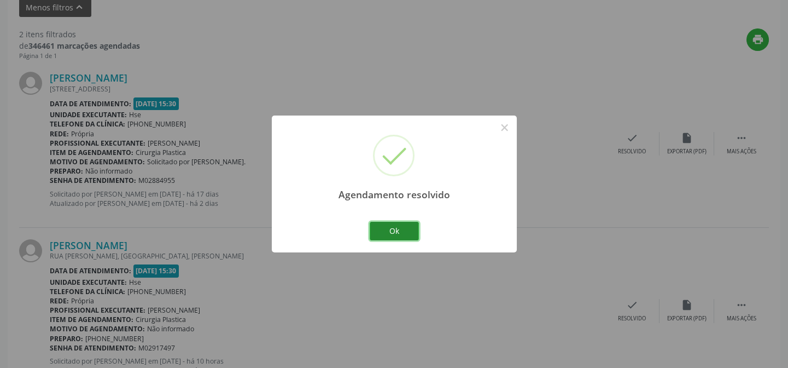
click at [395, 226] on button "Ok" at bounding box center [394, 230] width 49 height 19
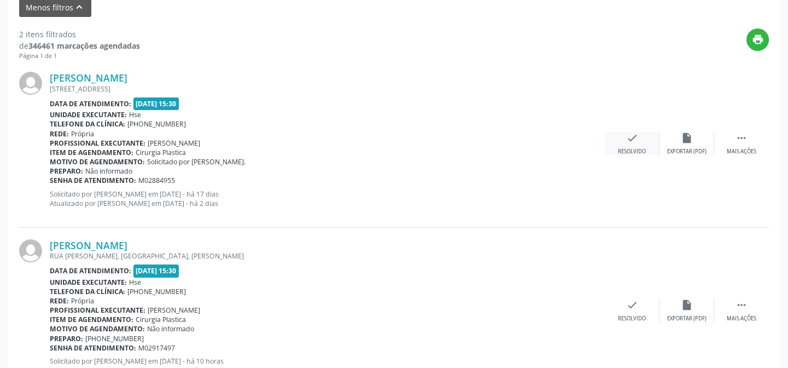
click at [629, 143] on div "check Resolvido" at bounding box center [632, 144] width 55 height 24
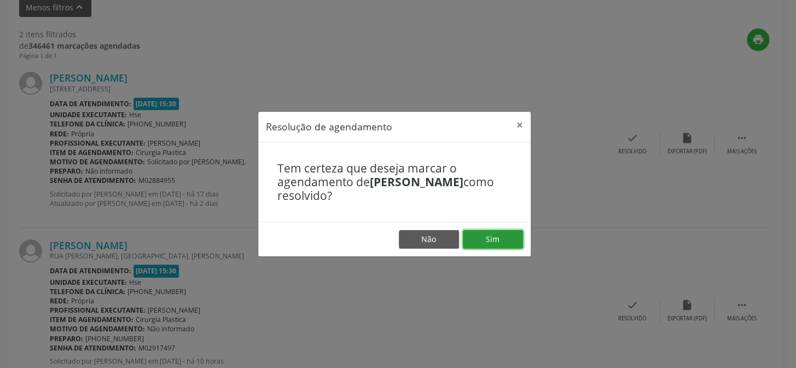
click at [504, 236] on button "Sim" at bounding box center [493, 239] width 60 height 19
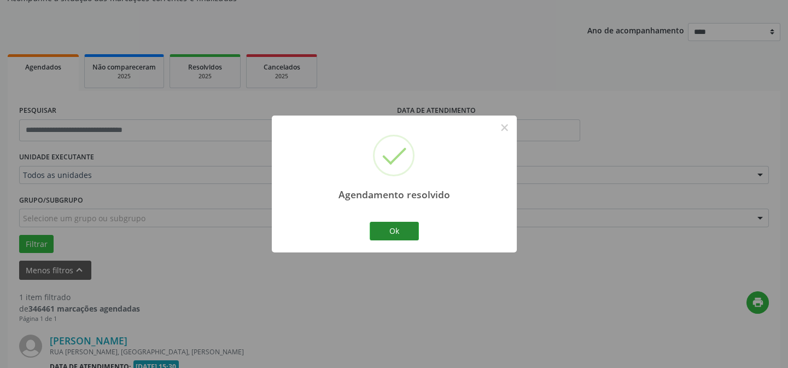
scroll to position [250, 0]
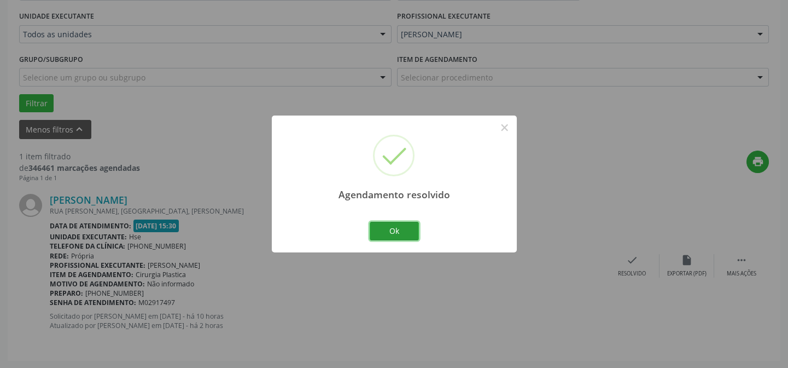
drag, startPoint x: 394, startPoint y: 230, endPoint x: 462, endPoint y: 221, distance: 68.9
click at [404, 230] on button "Ok" at bounding box center [394, 230] width 49 height 19
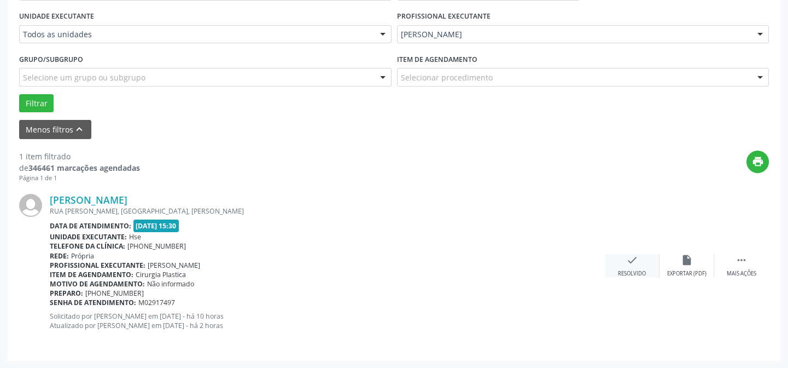
click at [631, 258] on icon "check" at bounding box center [632, 260] width 12 height 12
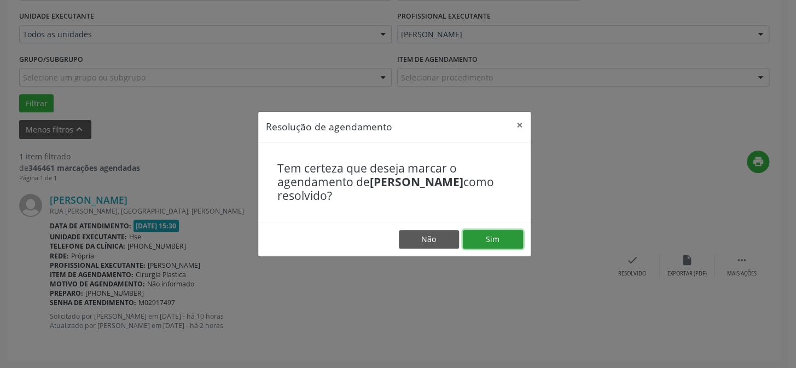
click at [488, 239] on button "Sim" at bounding box center [493, 239] width 60 height 19
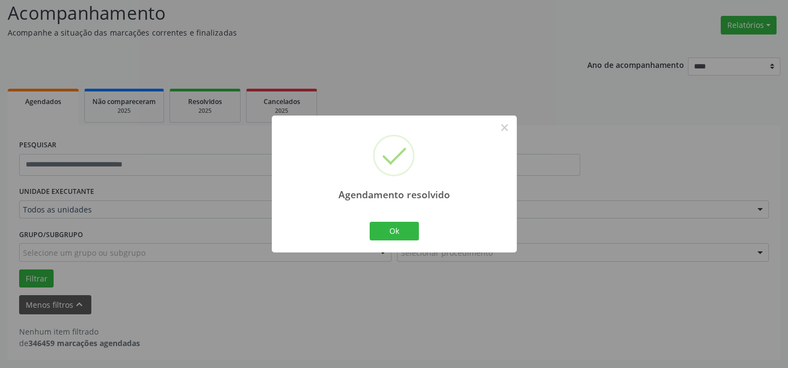
scroll to position [74, 0]
click at [405, 231] on button "Ok" at bounding box center [394, 230] width 49 height 19
